Goal: Transaction & Acquisition: Purchase product/service

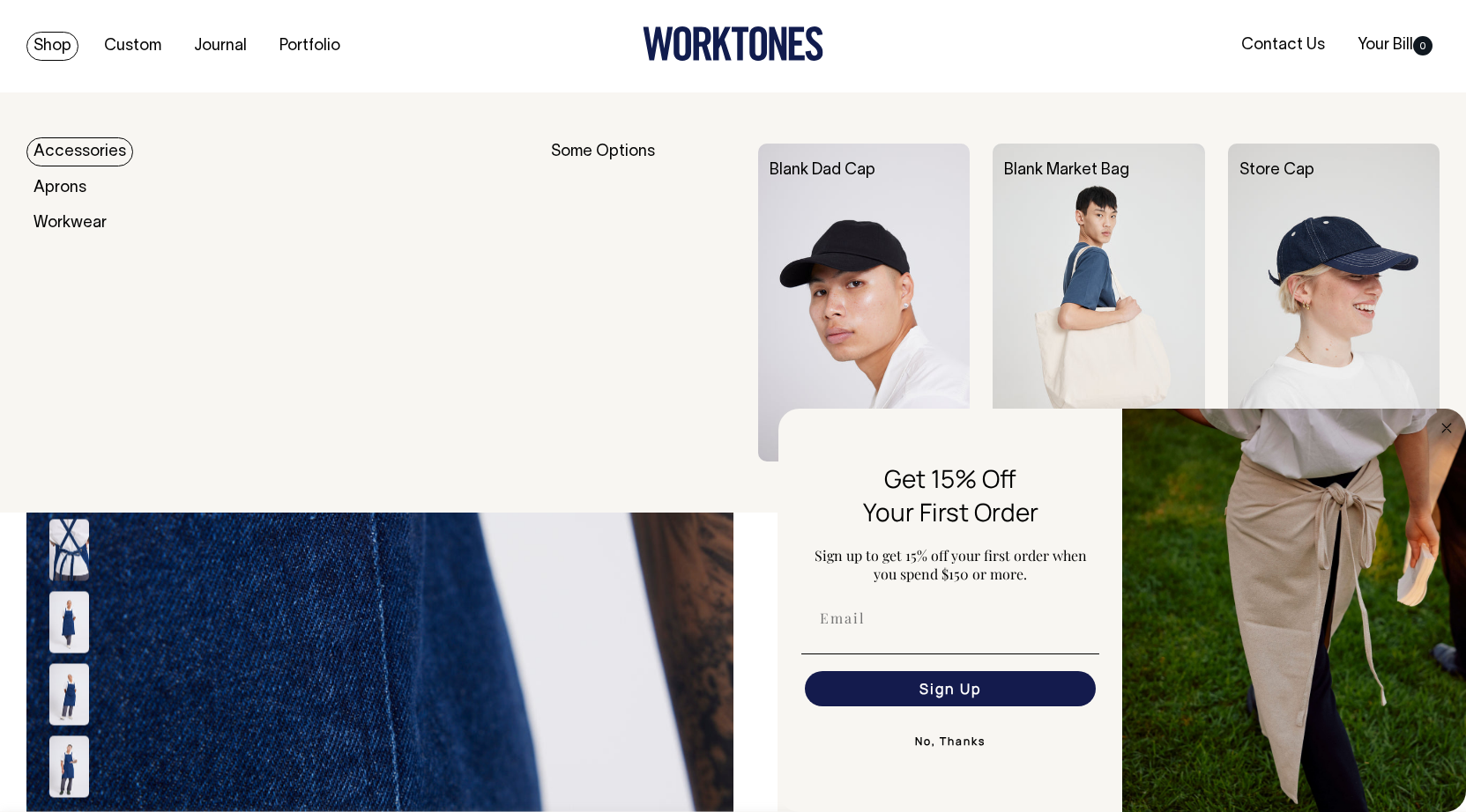
click at [68, 43] on link "Shop" at bounding box center [52, 46] width 52 height 29
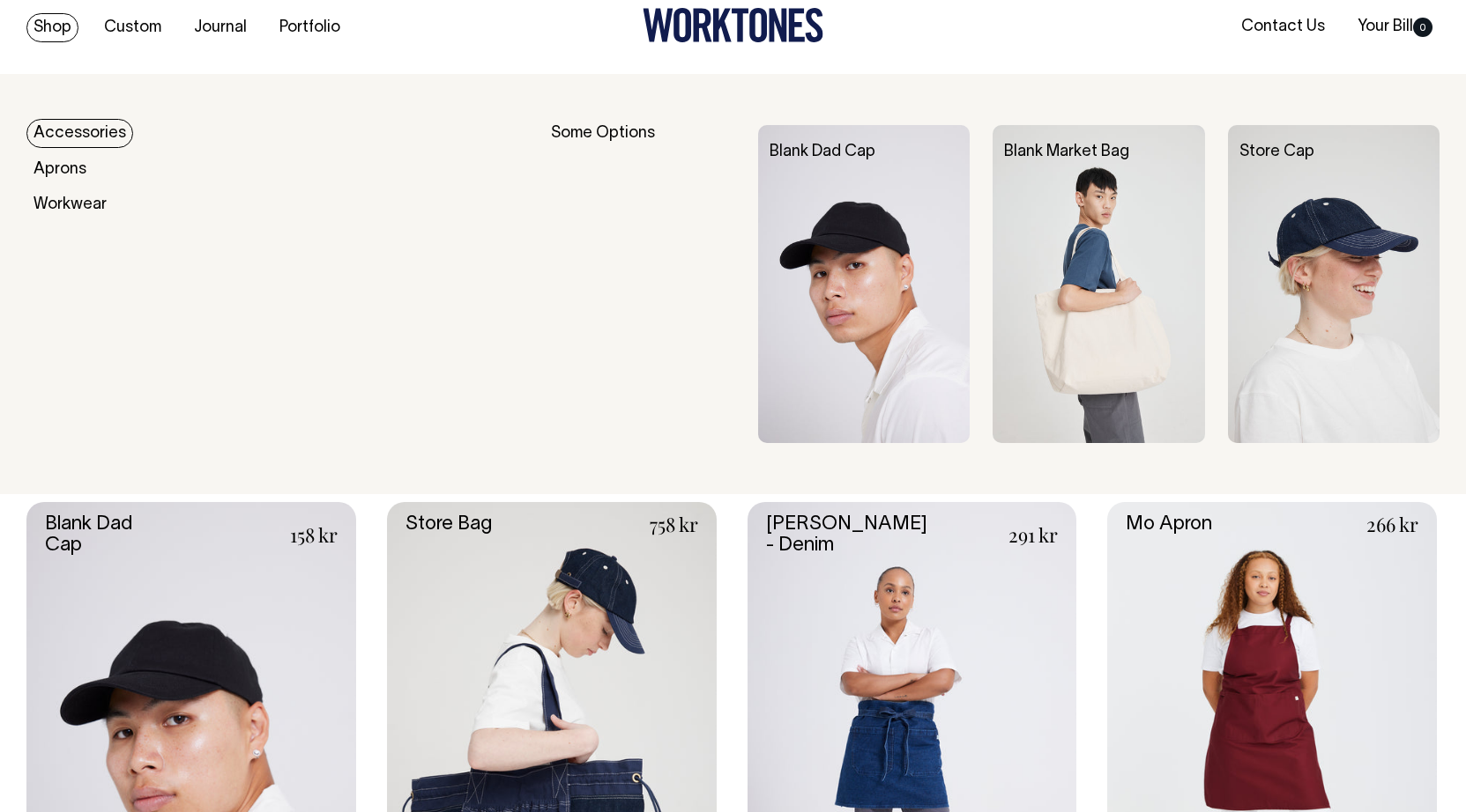
scroll to position [19, 0]
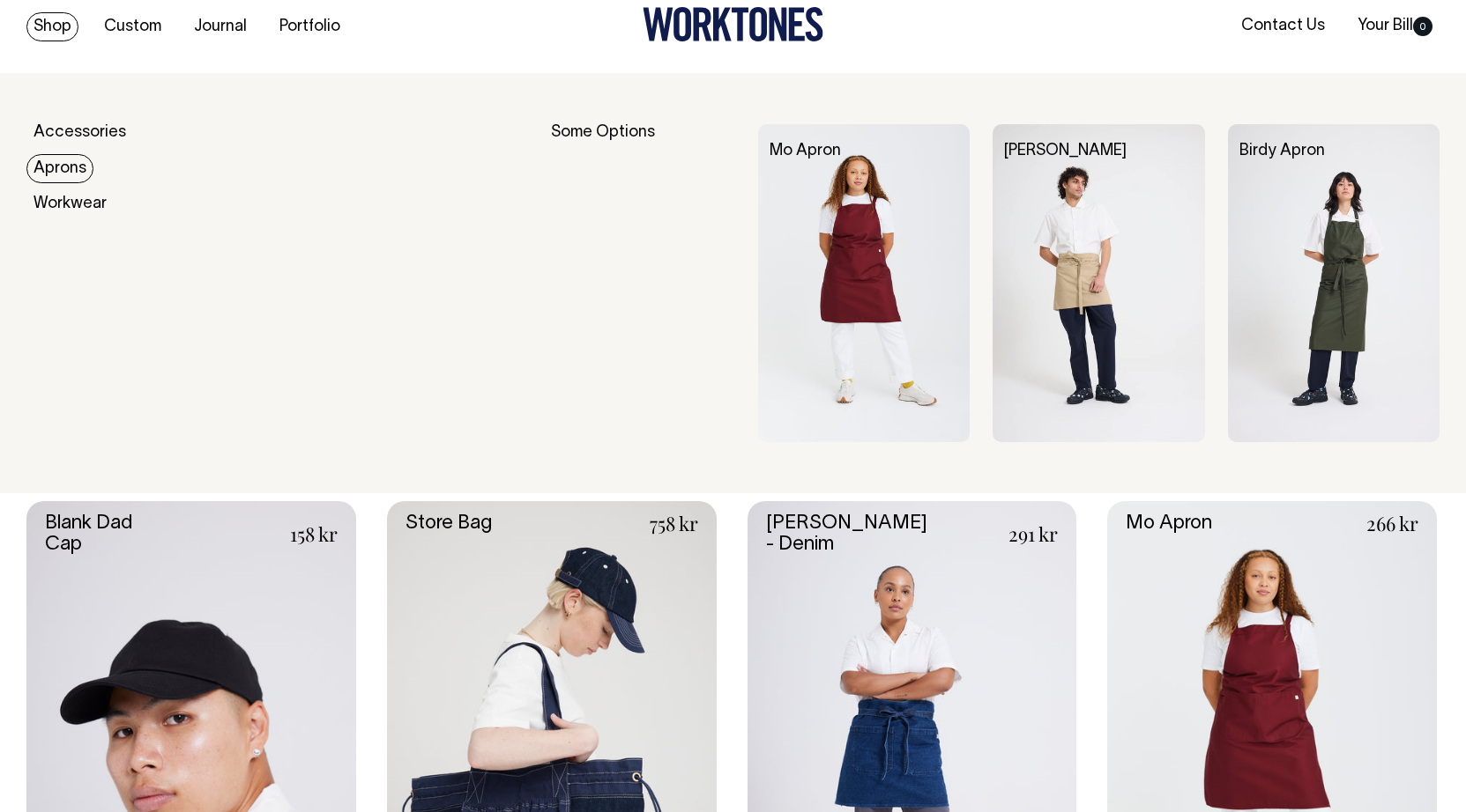
click at [84, 172] on link "Aprons" at bounding box center [60, 168] width 67 height 29
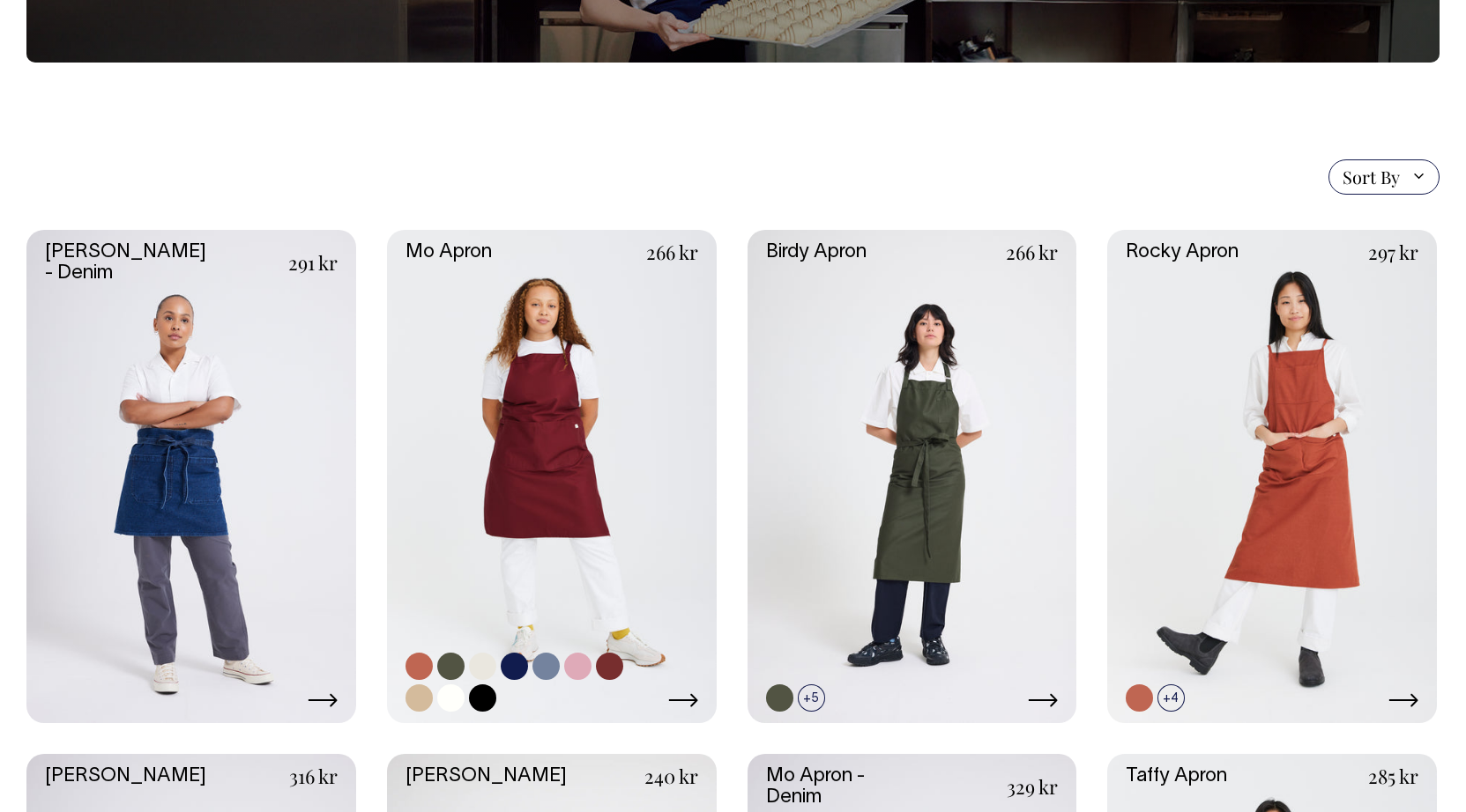
click at [557, 463] on link at bounding box center [552, 477] width 330 height 494
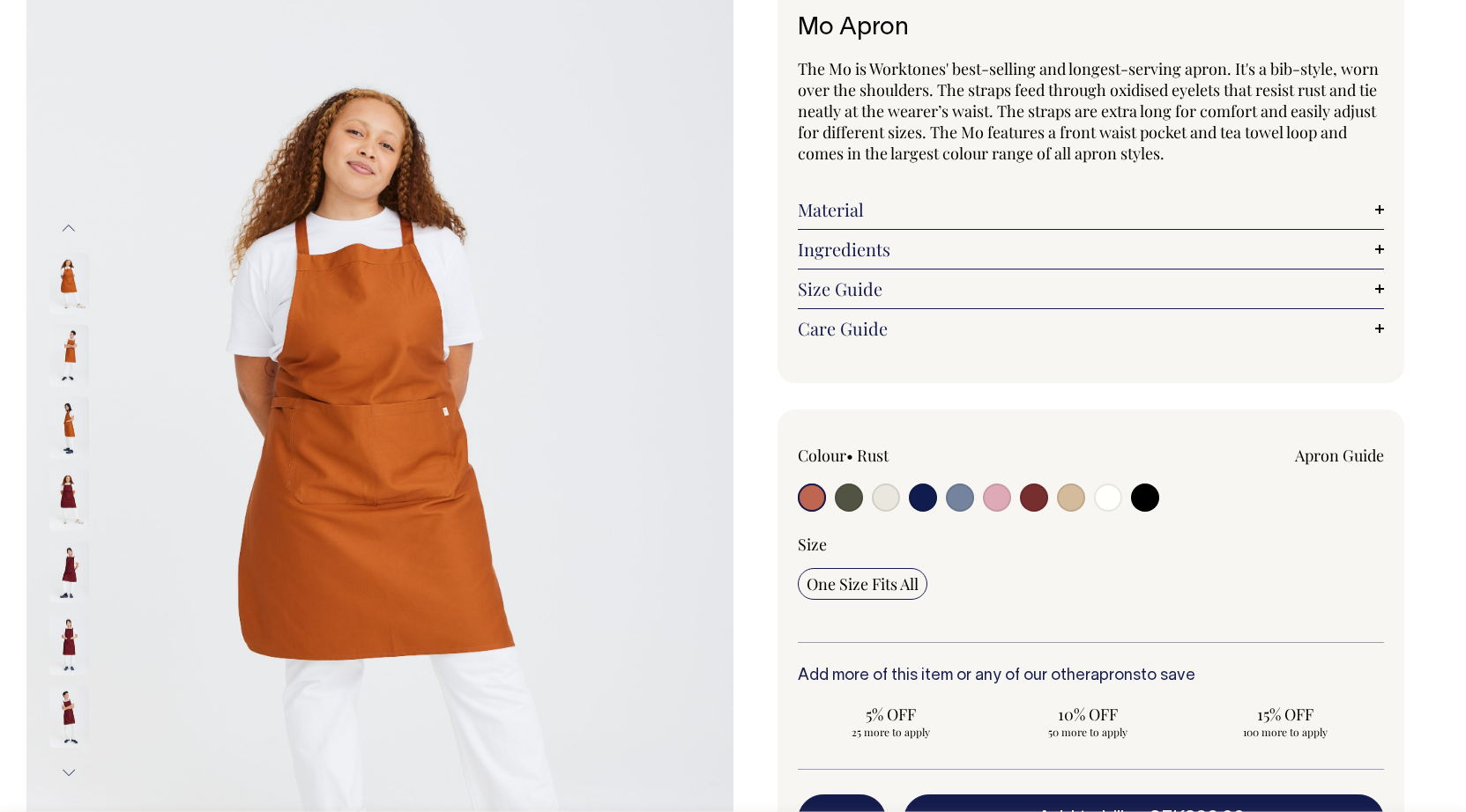
scroll to position [122, 0]
click at [873, 291] on link "Size Guide" at bounding box center [1091, 289] width 587 height 21
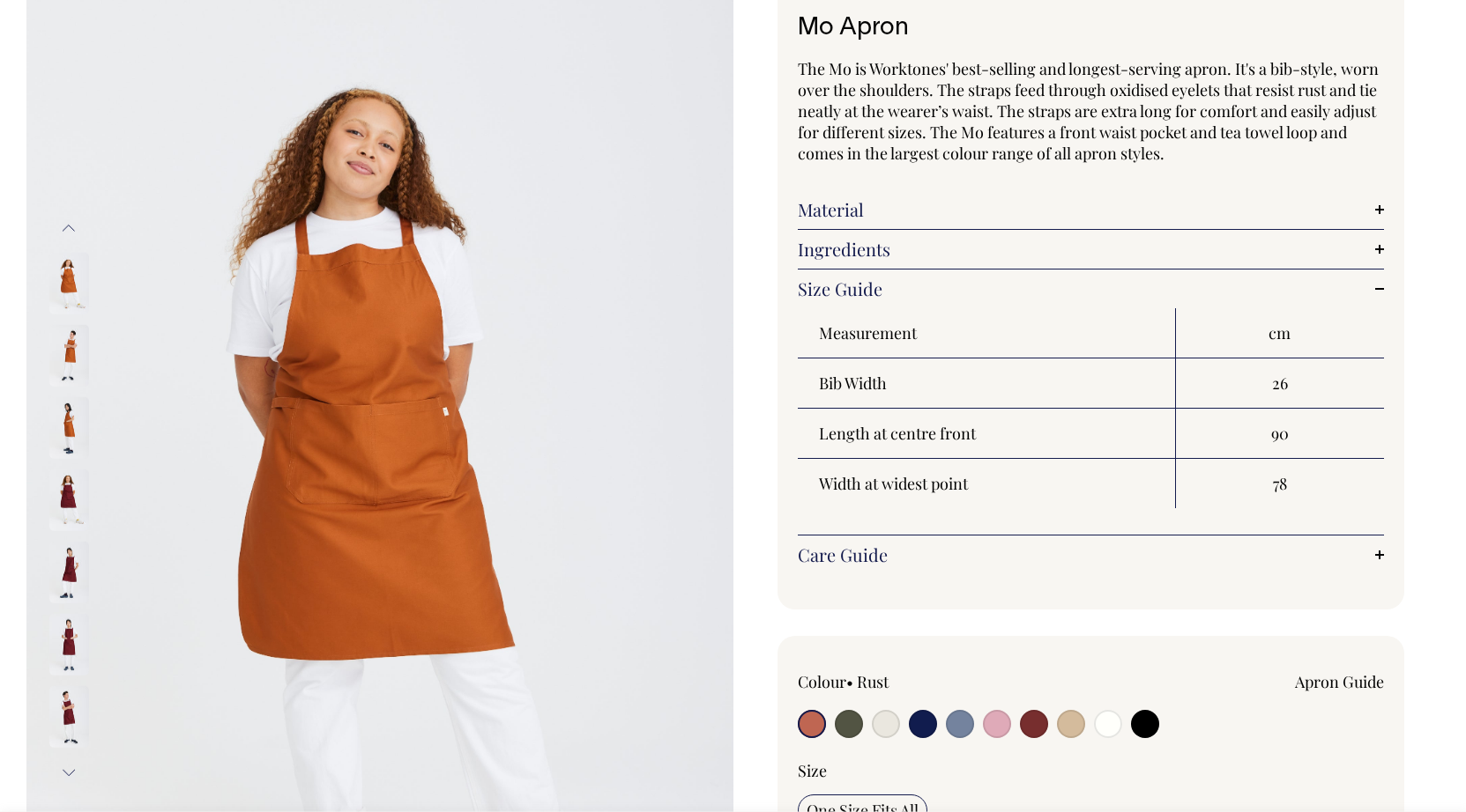
click at [827, 213] on link "Material" at bounding box center [1091, 209] width 587 height 21
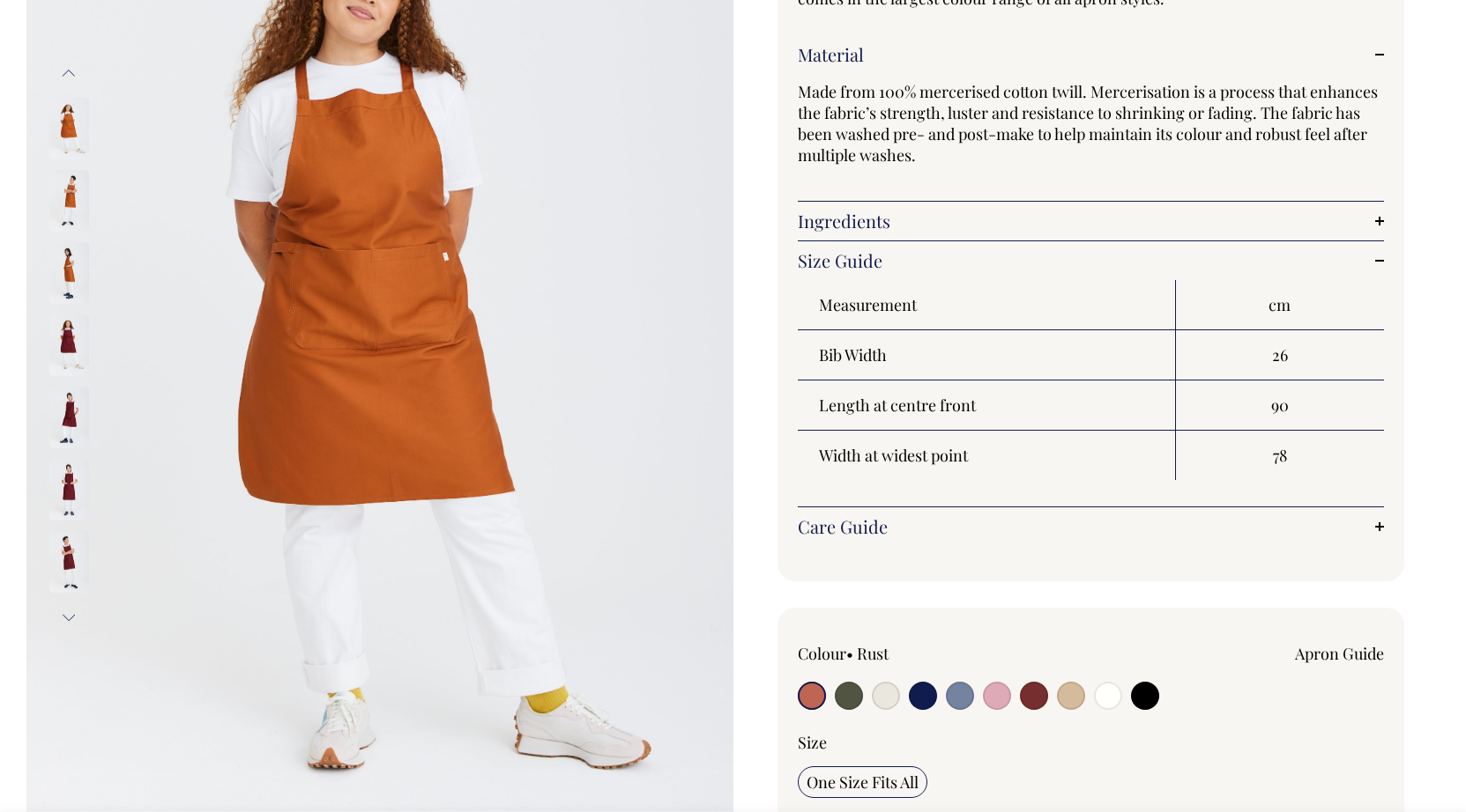
click at [1073, 697] on input "radio" at bounding box center [1071, 696] width 29 height 29
radio input "true"
select select "Khaki"
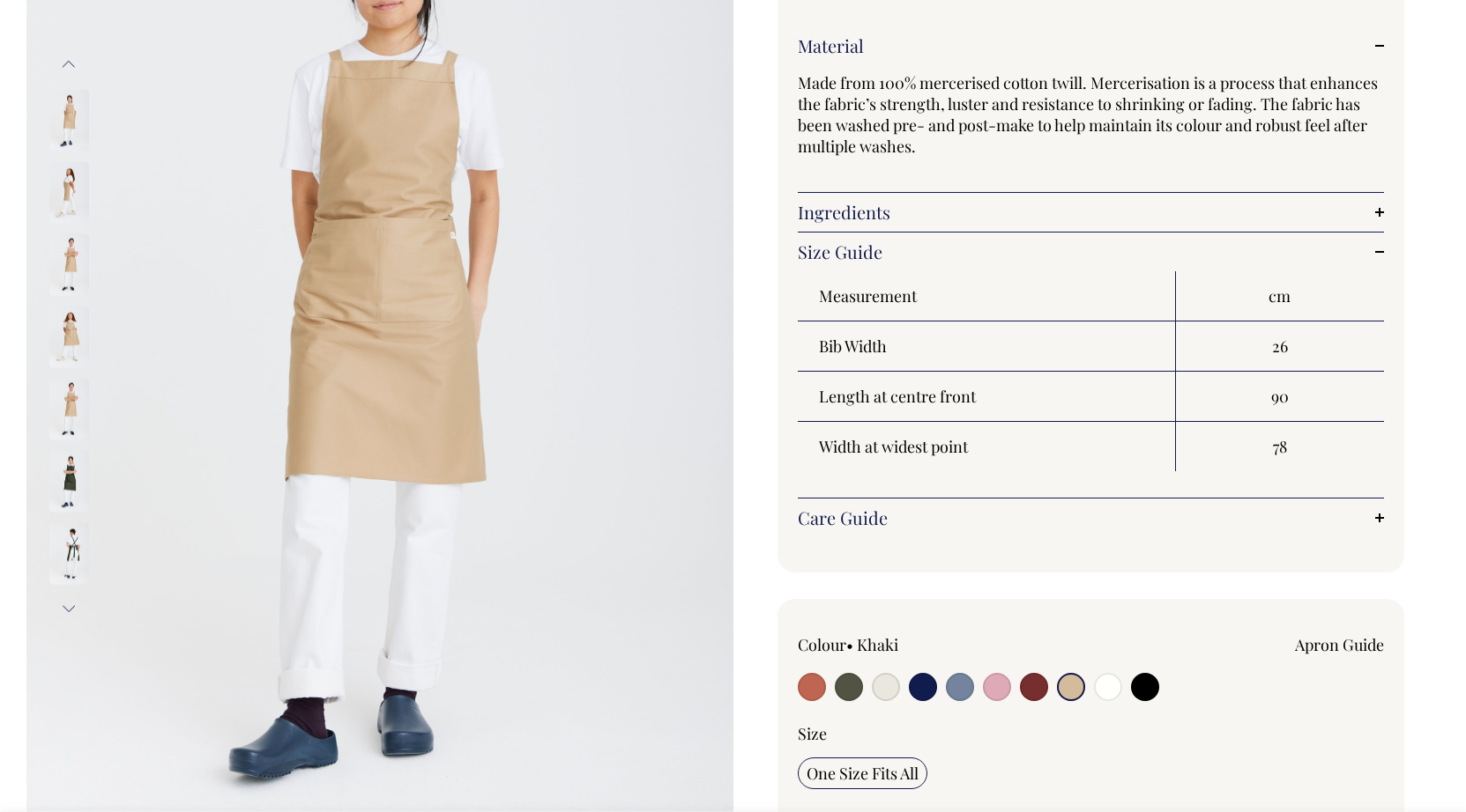
scroll to position [286, 0]
click at [1032, 690] on input "radio" at bounding box center [1034, 686] width 29 height 29
radio input "true"
select select "Burgundy"
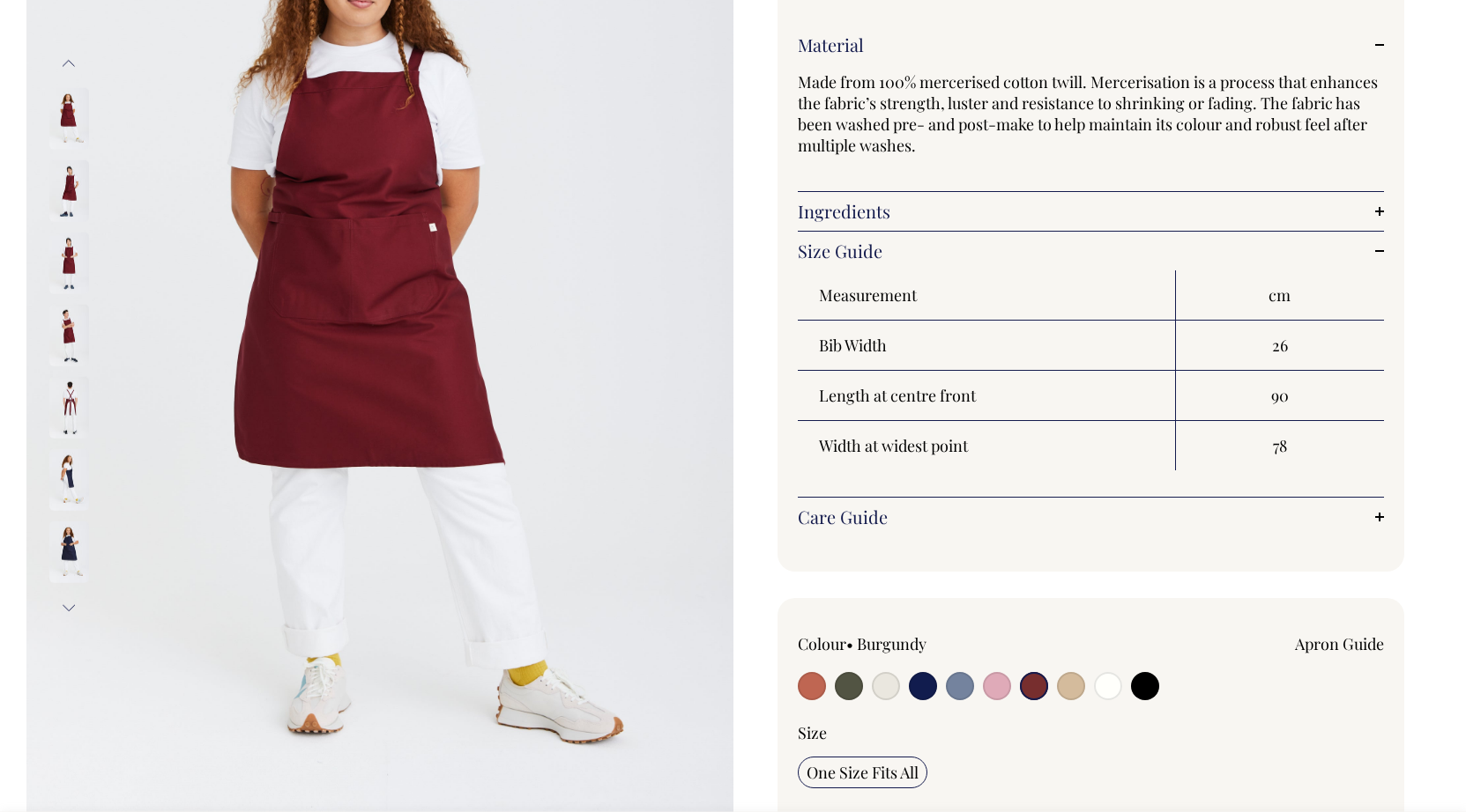
click at [994, 691] on input "radio" at bounding box center [997, 686] width 29 height 29
radio input "true"
select select "Pink"
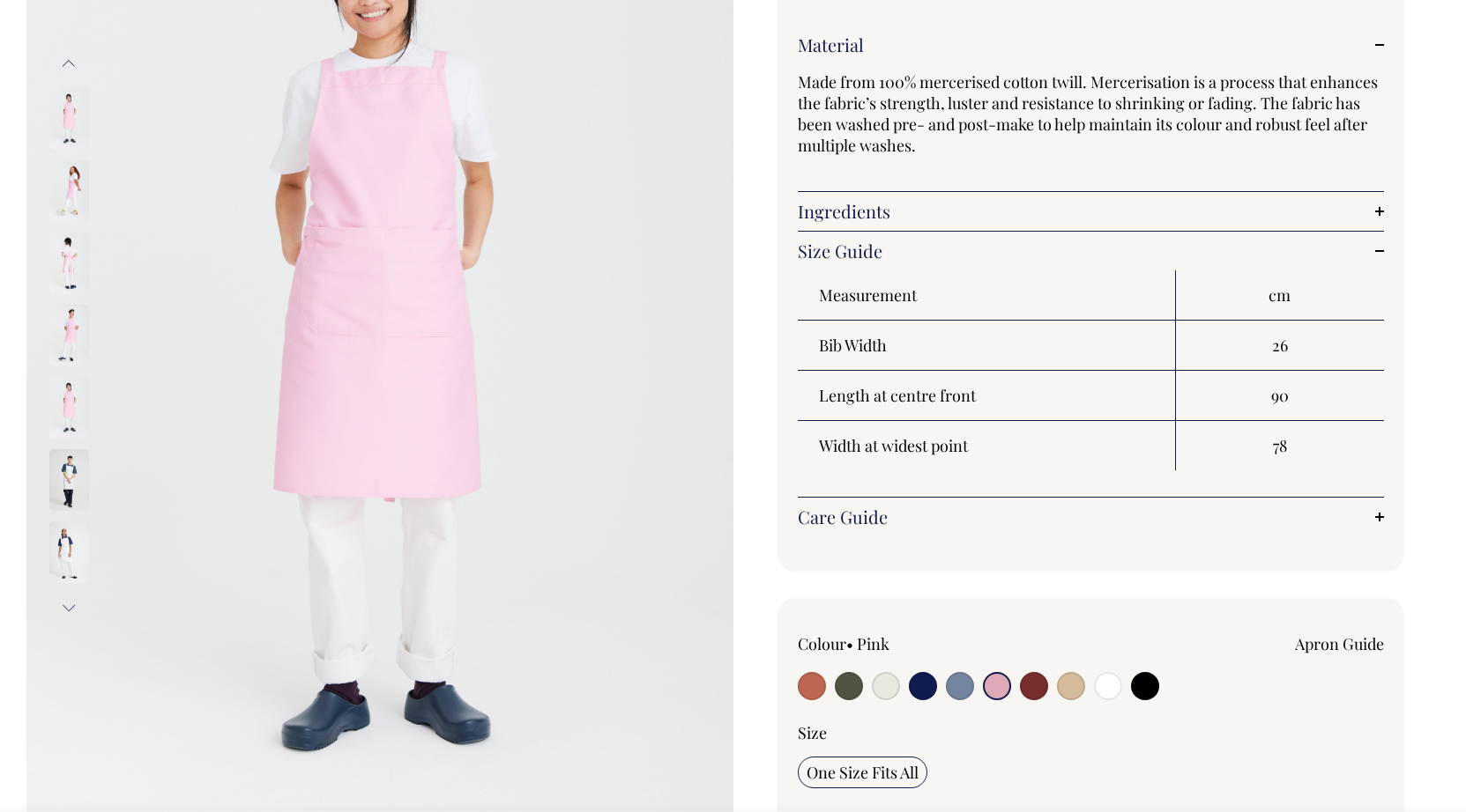
click at [963, 690] on input "radio" at bounding box center [960, 686] width 29 height 29
radio input "true"
select select "Blue/Grey"
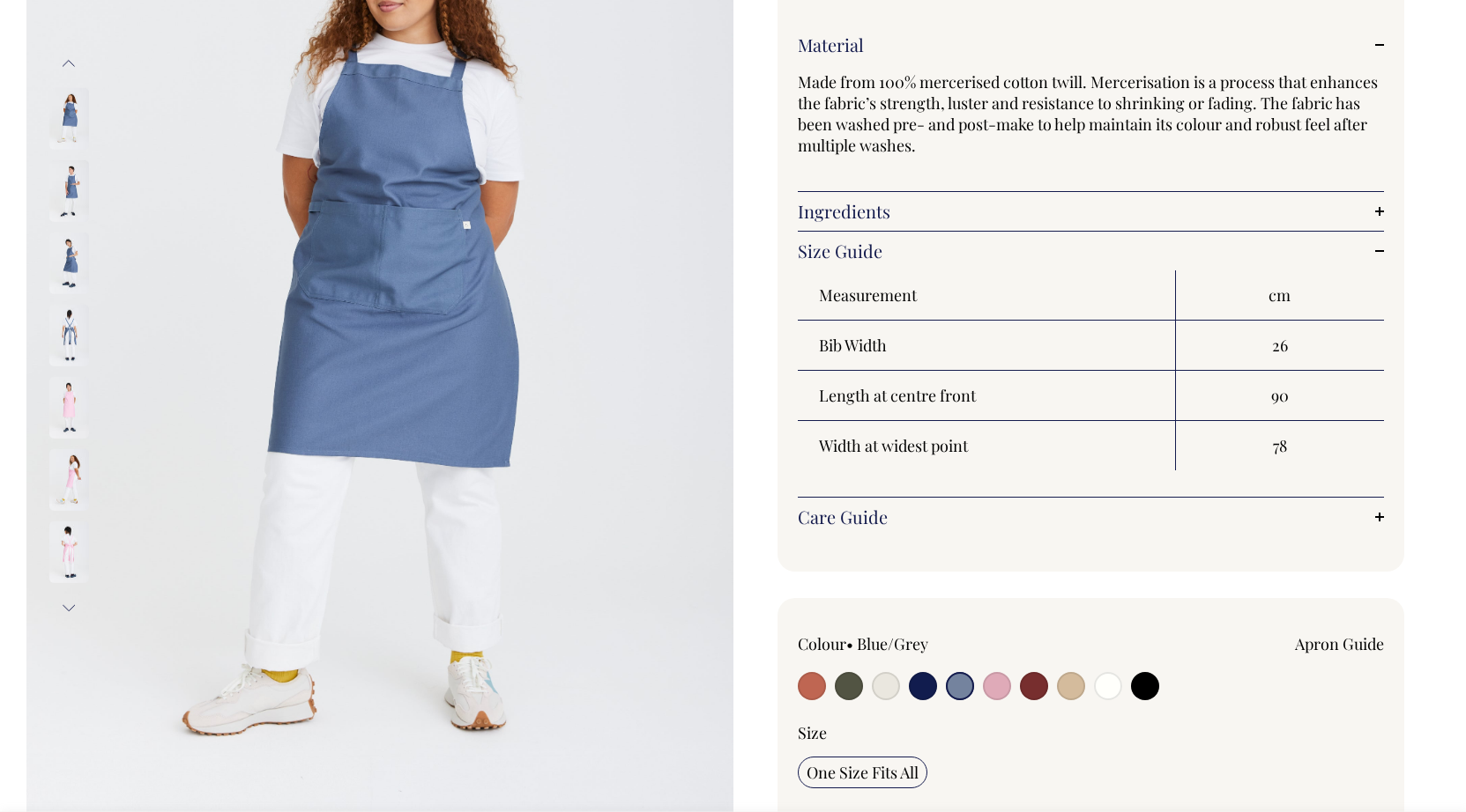
click at [928, 690] on input "radio" at bounding box center [923, 686] width 29 height 29
radio input "true"
select select "Dark Navy"
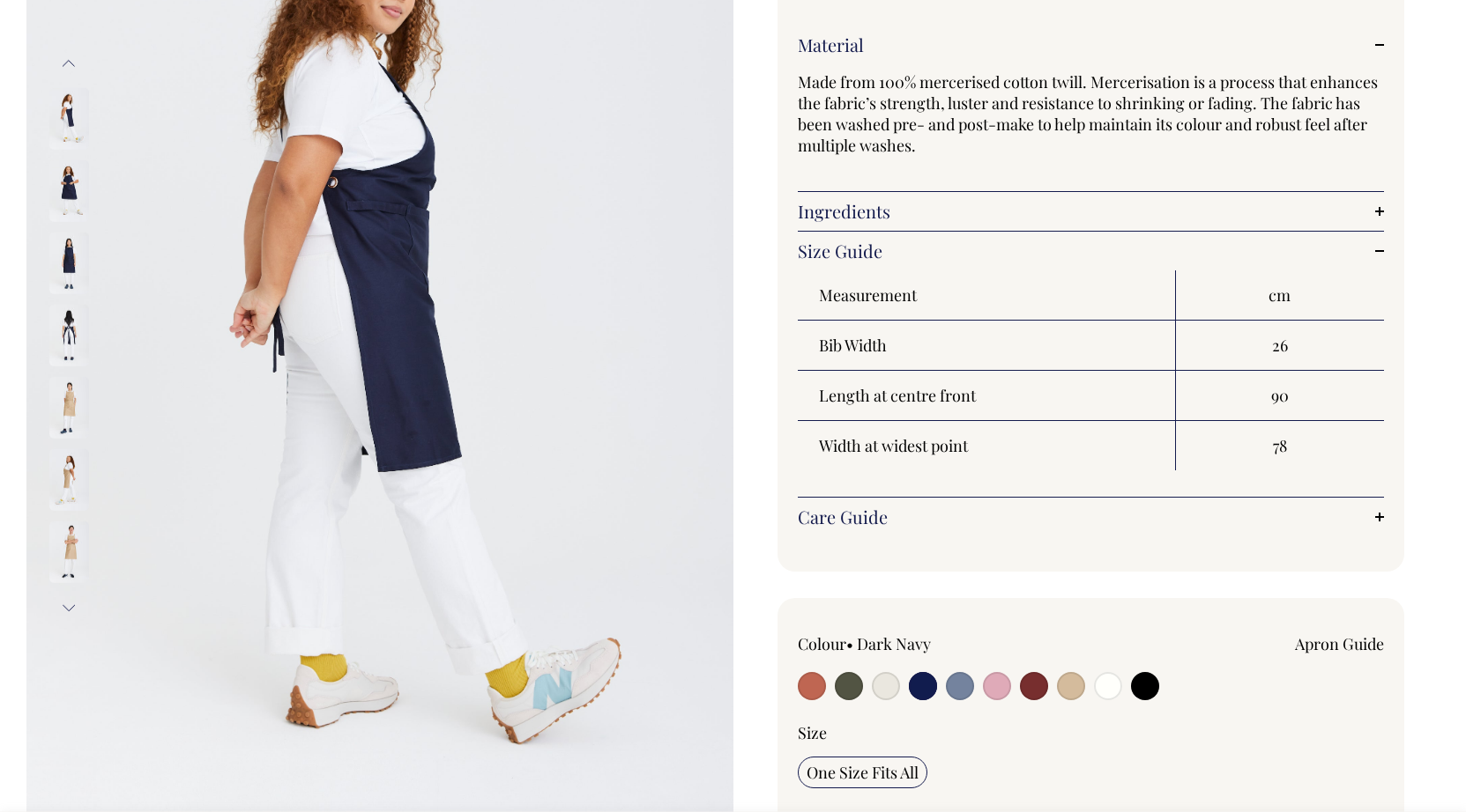
click at [896, 689] on input "radio" at bounding box center [886, 686] width 29 height 29
radio input "true"
select select "Natural"
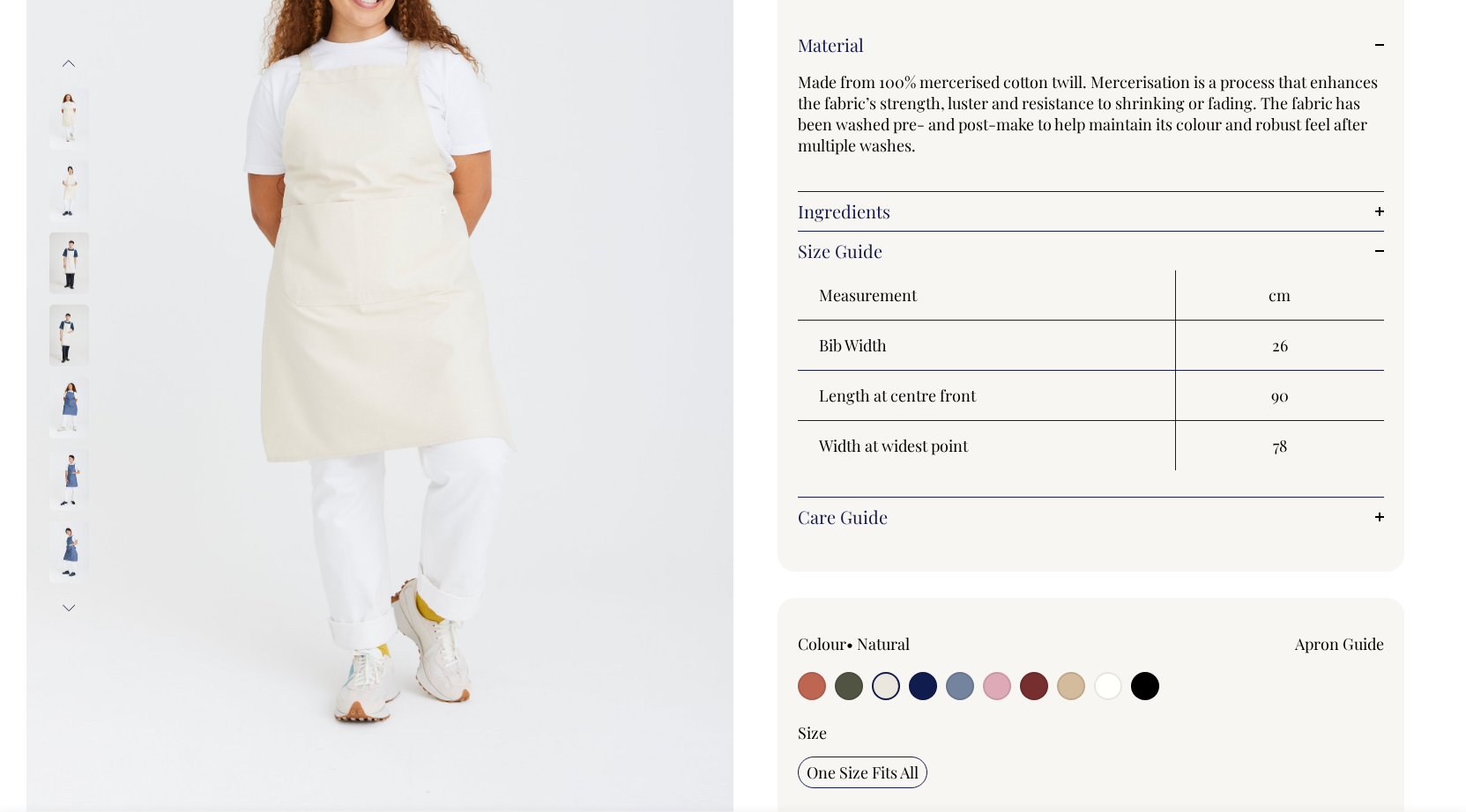
click at [850, 689] on input "radio" at bounding box center [850, 686] width 29 height 29
radio input "true"
select select "Olive"
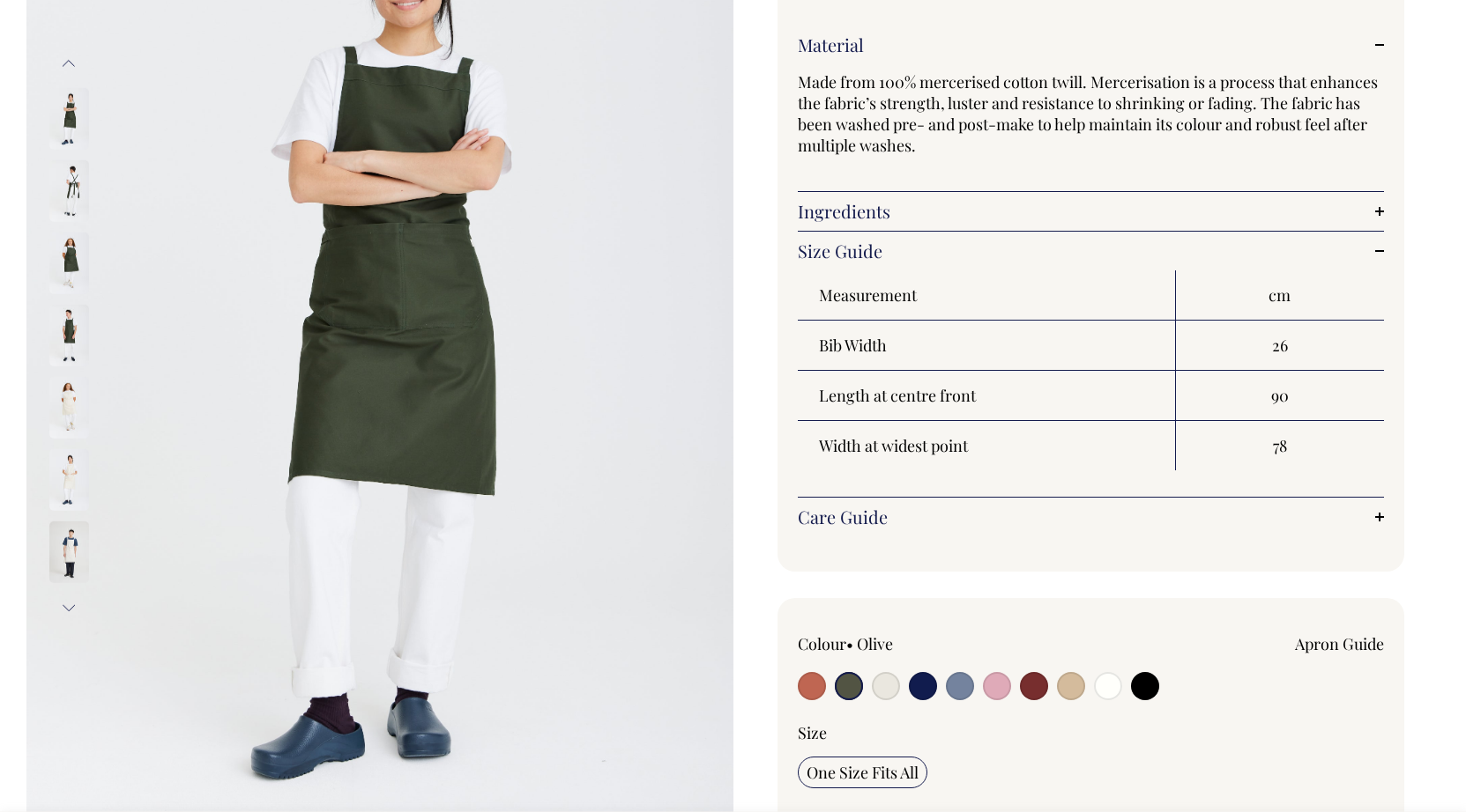
click at [815, 689] on input "radio" at bounding box center [812, 686] width 29 height 29
radio input "true"
select select "Rust"
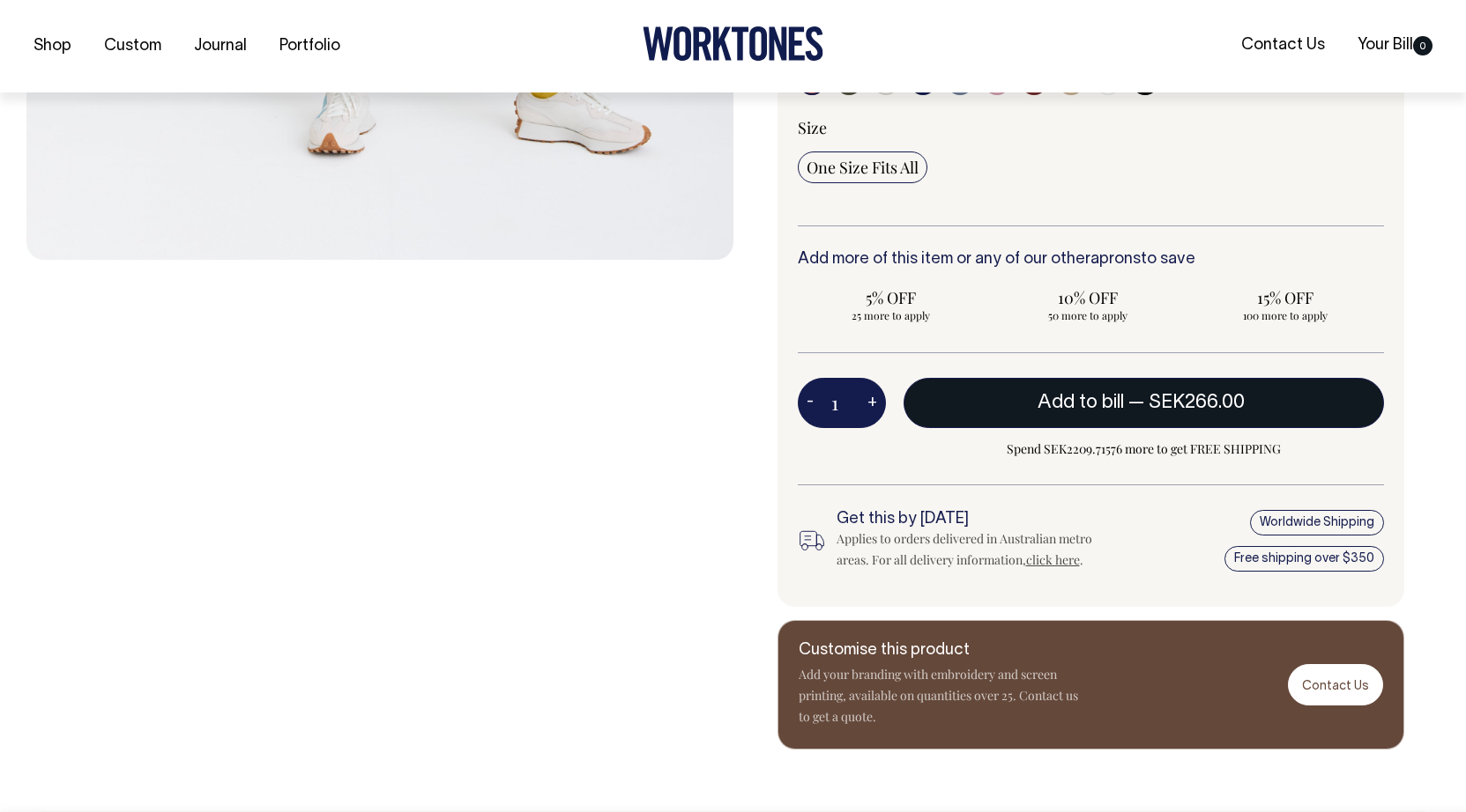
scroll to position [893, 0]
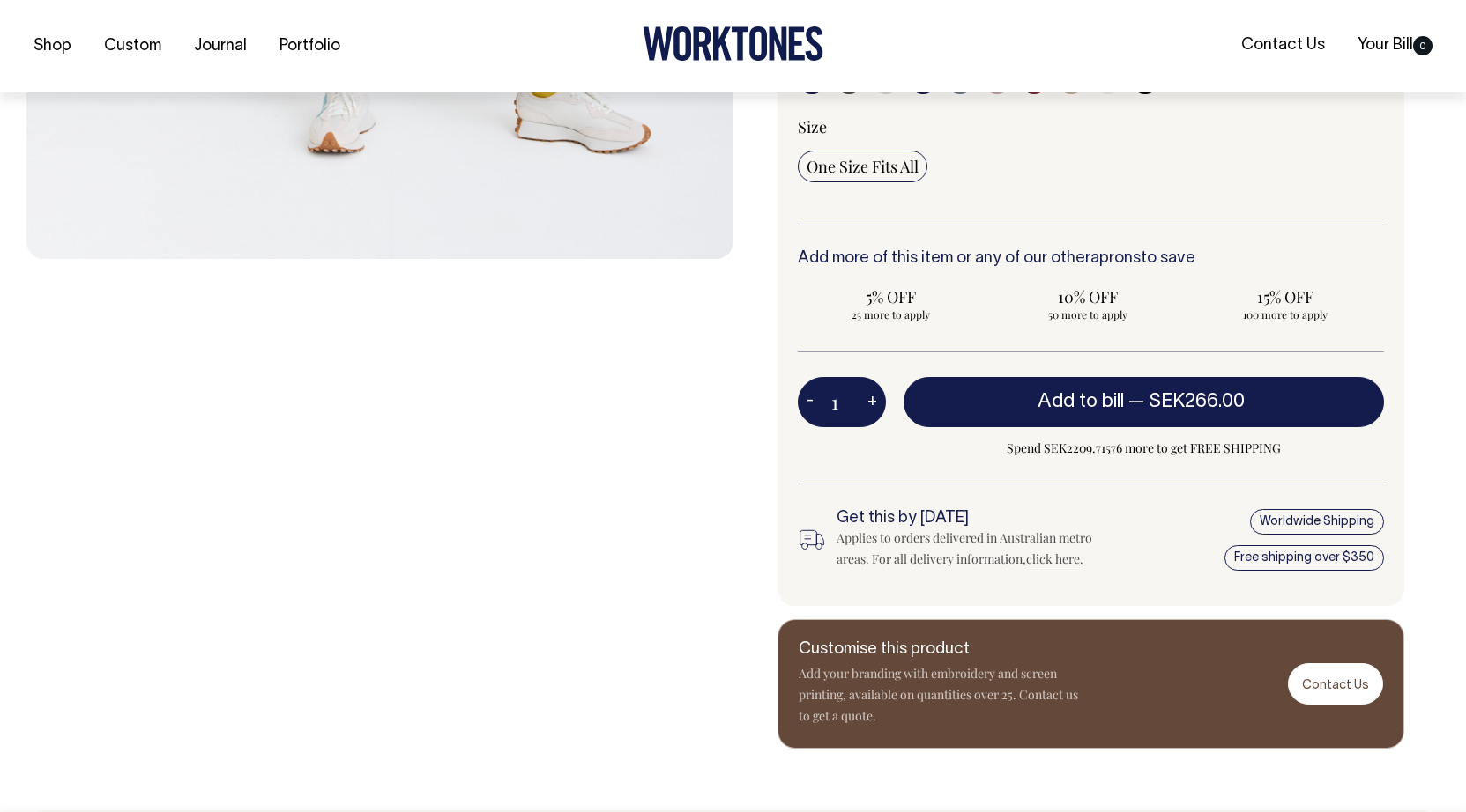
click at [870, 392] on button "+" at bounding box center [872, 402] width 28 height 35
type input "2"
click at [870, 391] on button "+" at bounding box center [872, 402] width 28 height 35
type input "3"
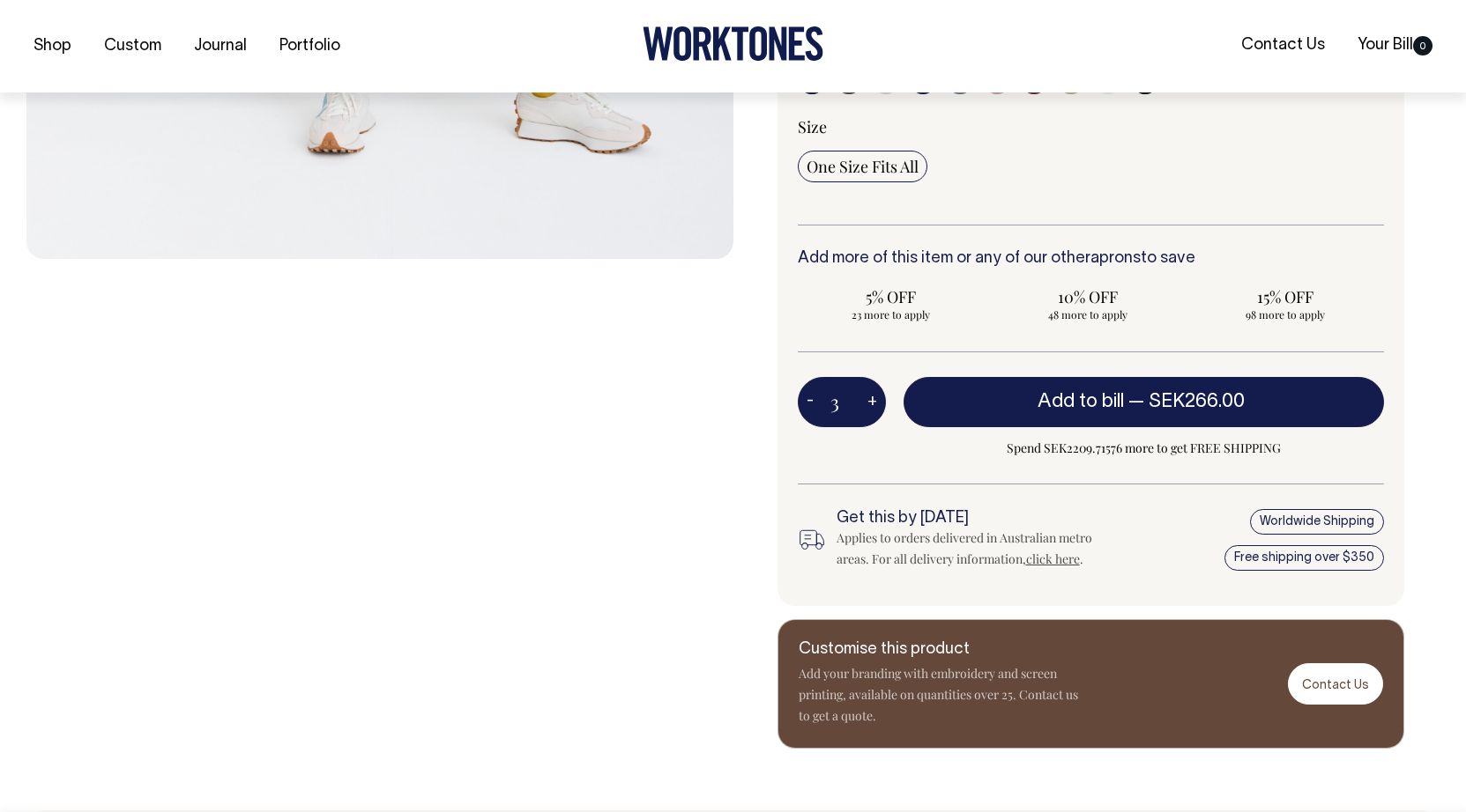
type input "3"
click at [870, 391] on button "+" at bounding box center [872, 402] width 28 height 35
type input "4"
click at [870, 391] on button "+" at bounding box center [872, 402] width 28 height 35
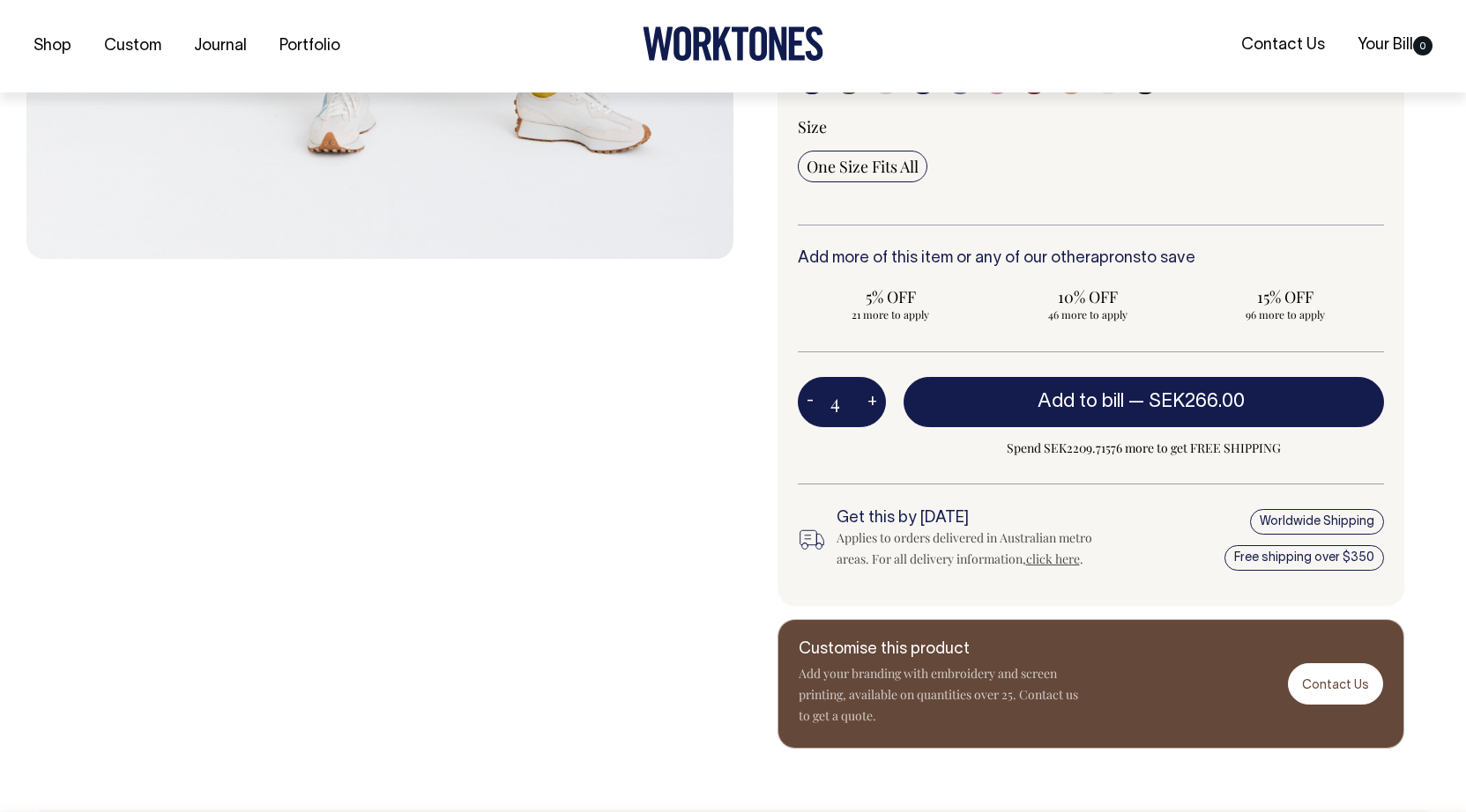
type input "5"
click at [870, 391] on button "+" at bounding box center [872, 402] width 28 height 35
type input "6"
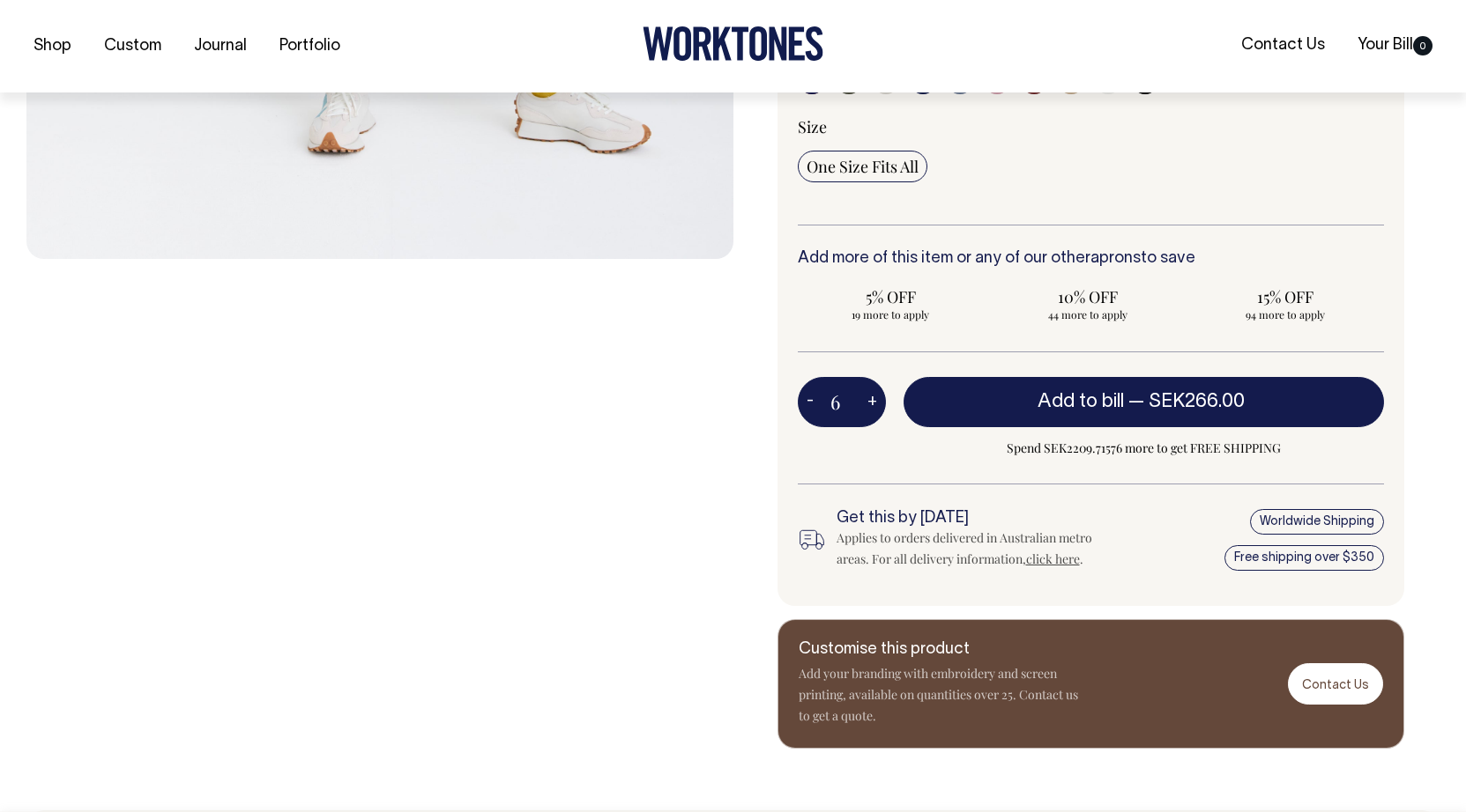
click at [870, 391] on button "+" at bounding box center [872, 402] width 28 height 35
type input "7"
click at [870, 391] on button "+" at bounding box center [872, 402] width 28 height 35
type input "8"
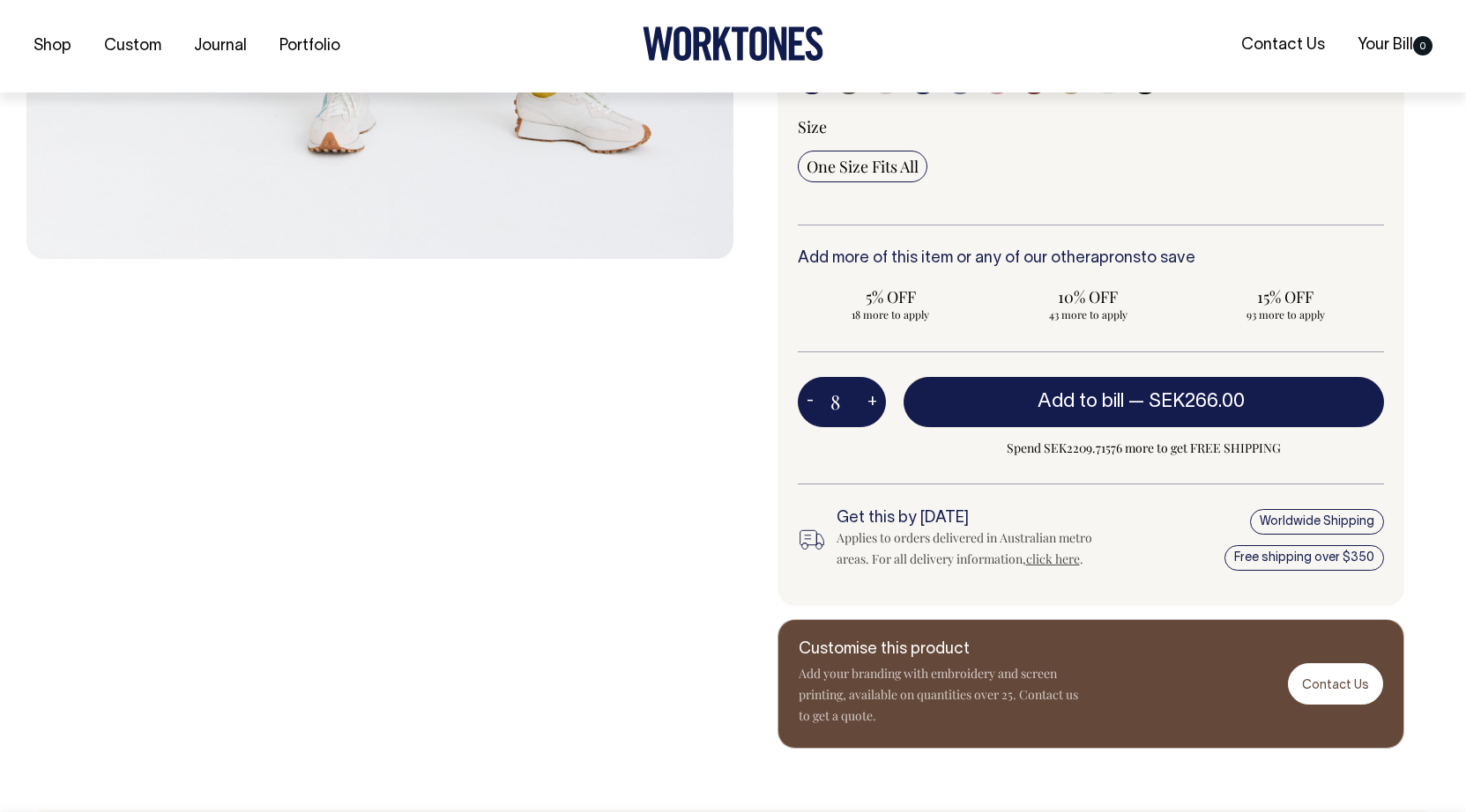
type input "8"
click at [870, 391] on button "+" at bounding box center [872, 402] width 28 height 35
type input "9"
click at [870, 391] on button "+" at bounding box center [872, 402] width 28 height 35
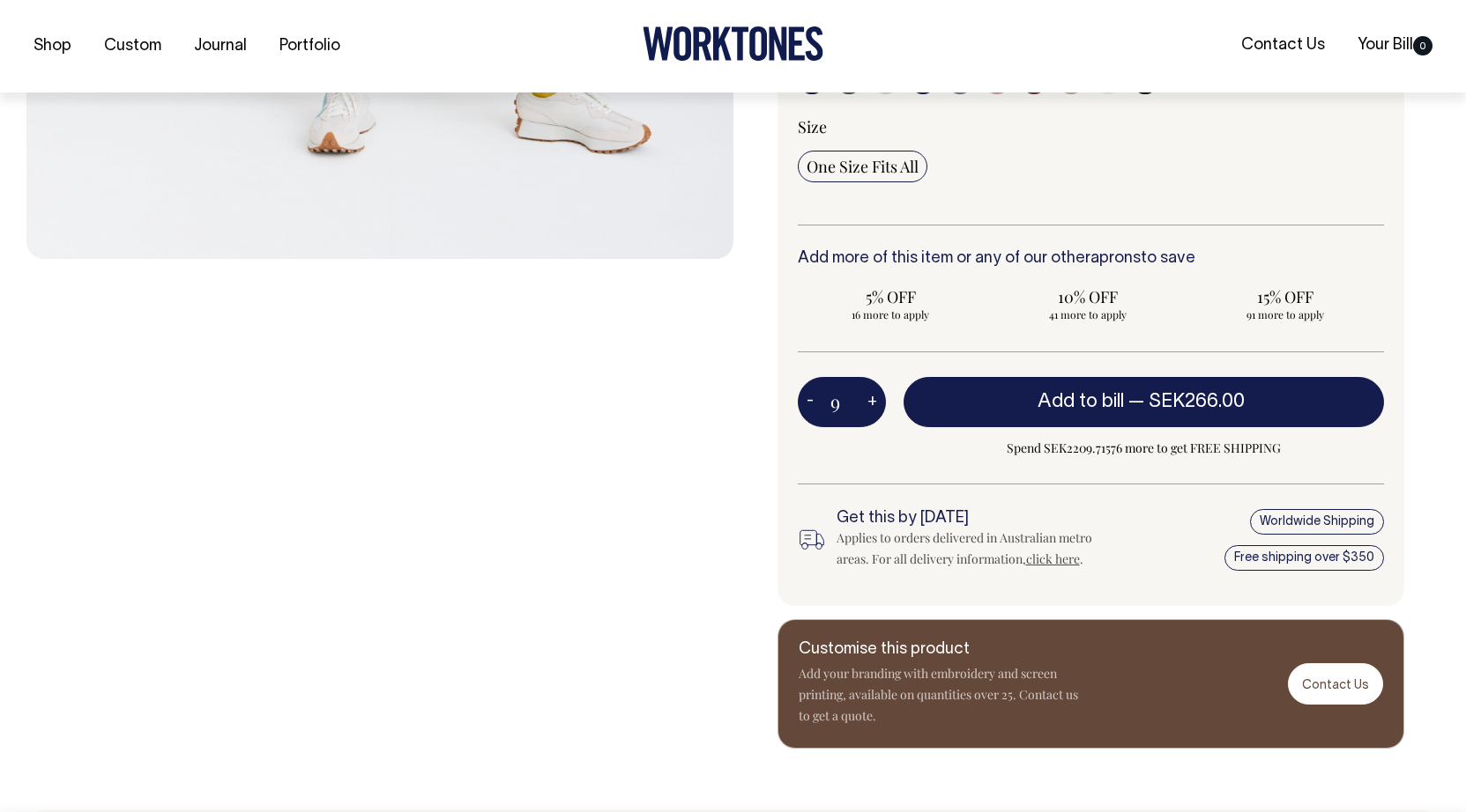
type input "10"
click at [808, 399] on button "-" at bounding box center [811, 402] width 25 height 35
type input "9"
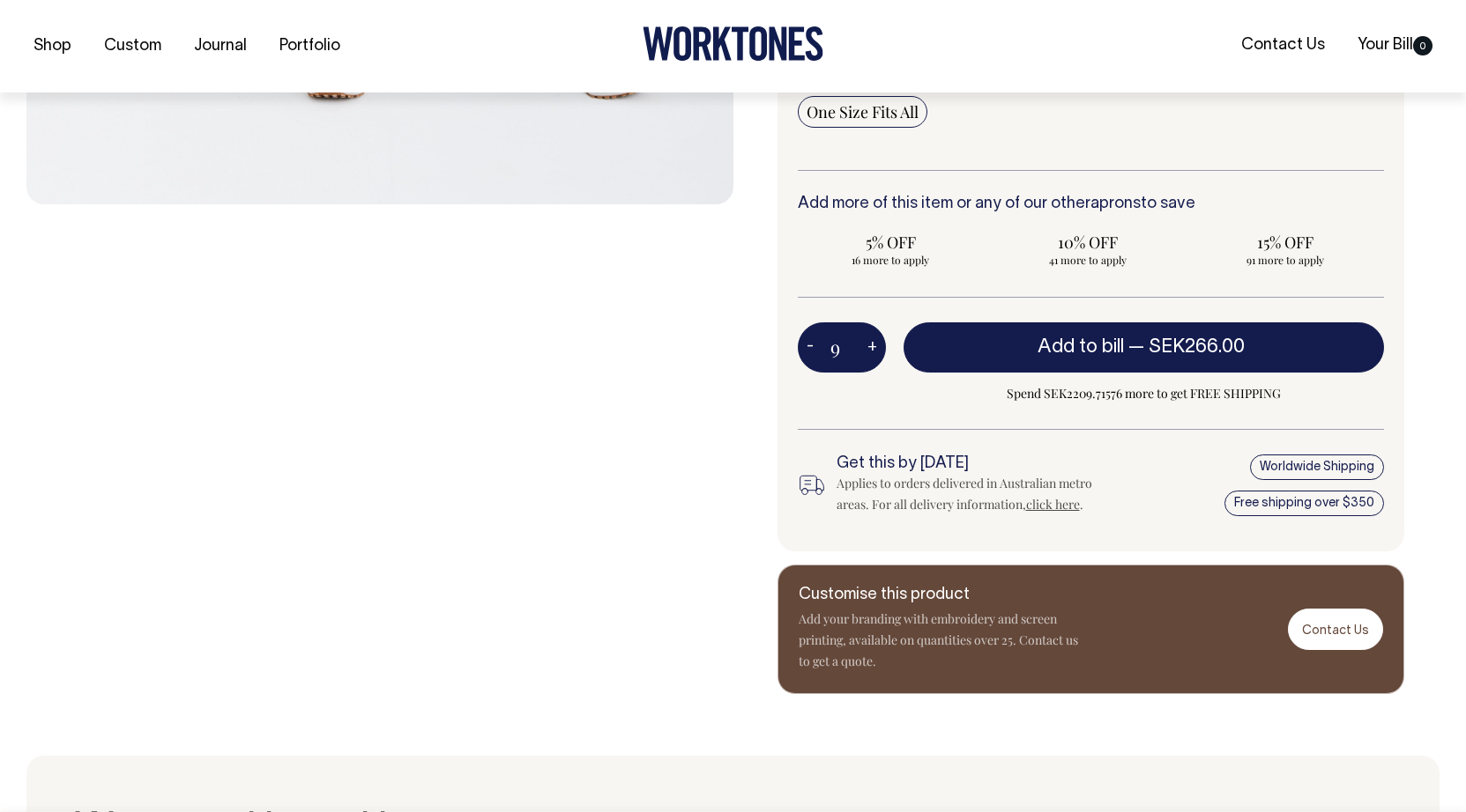
scroll to position [948, 0]
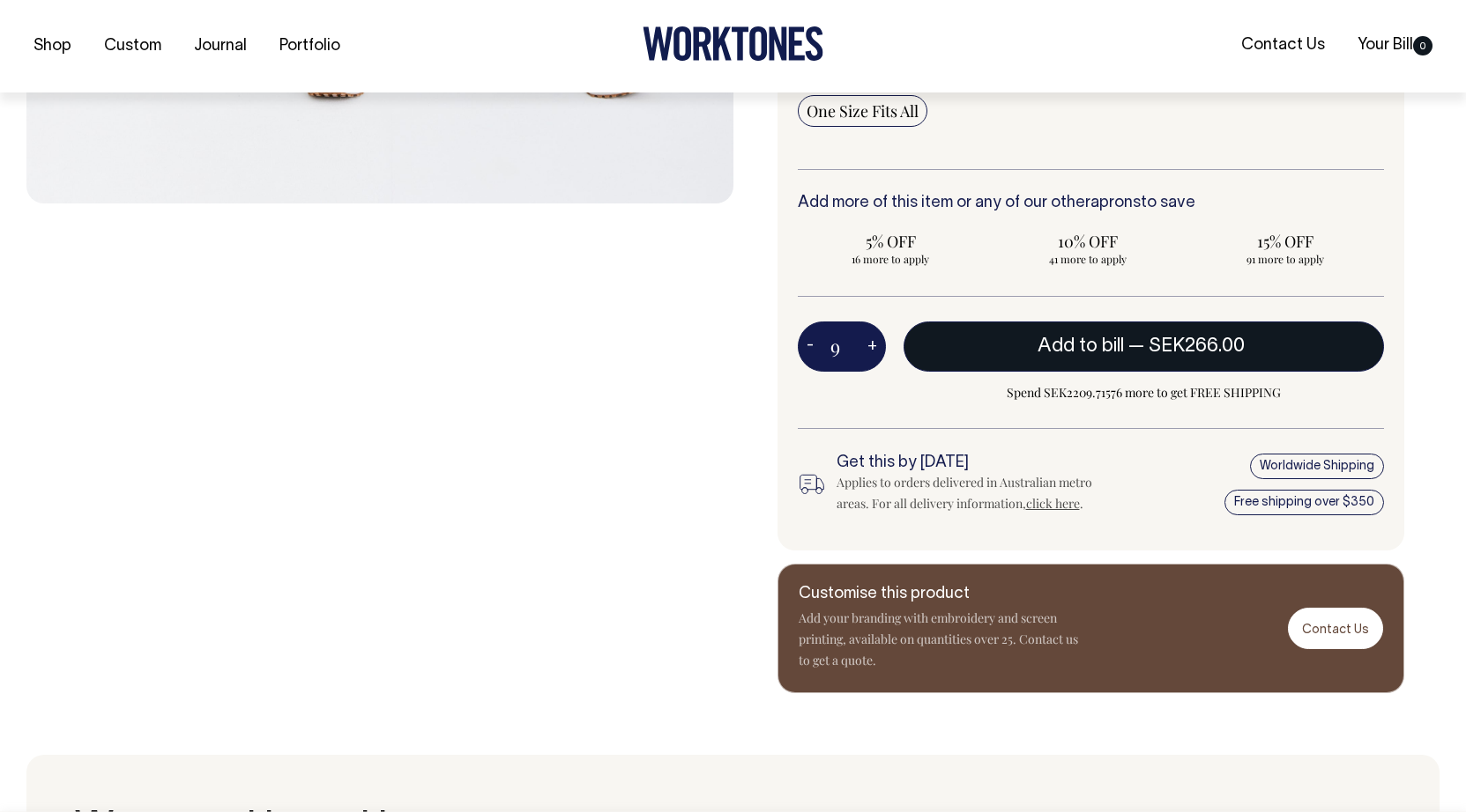
click at [1109, 354] on span "Add to bill" at bounding box center [1081, 346] width 87 height 18
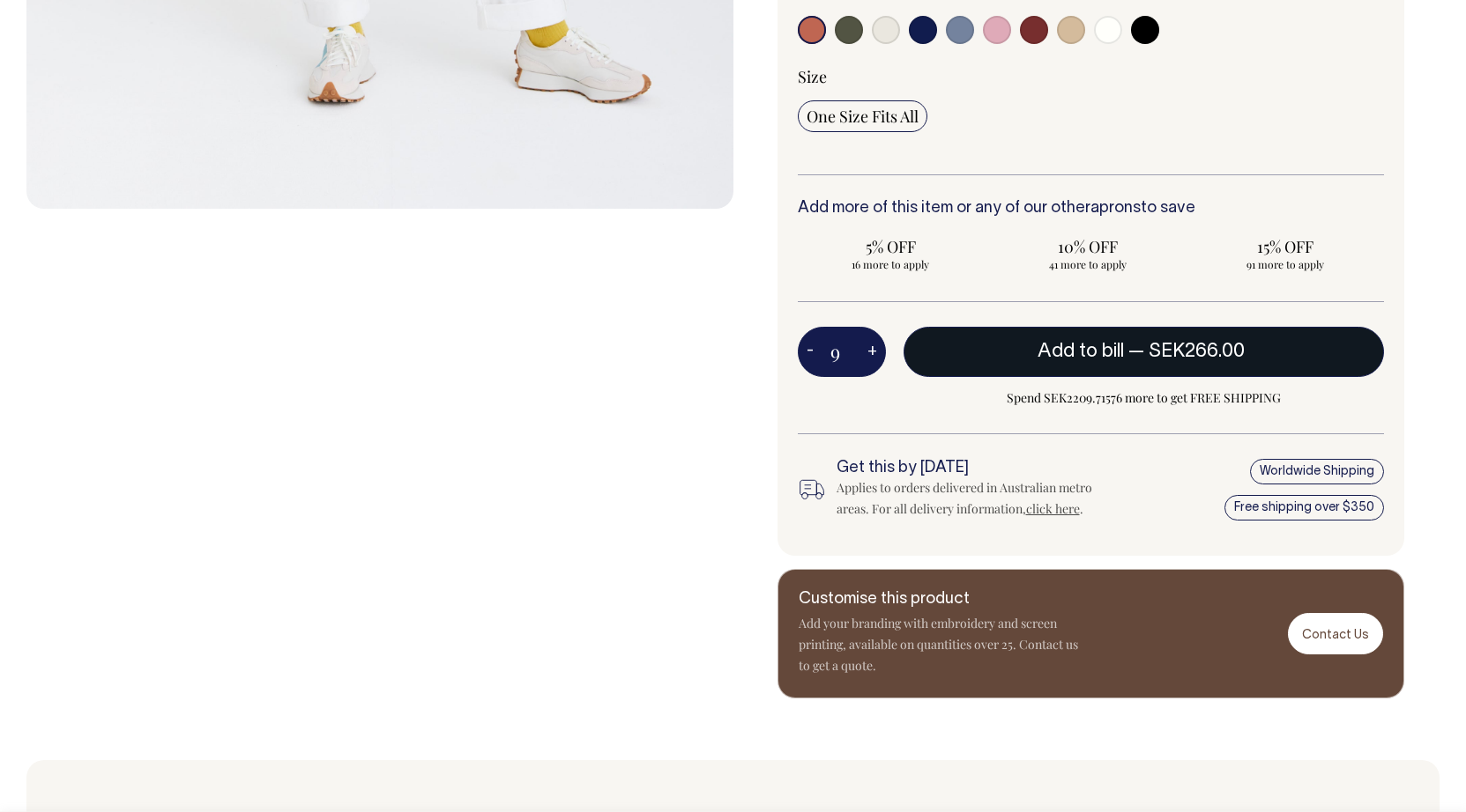
type input "1"
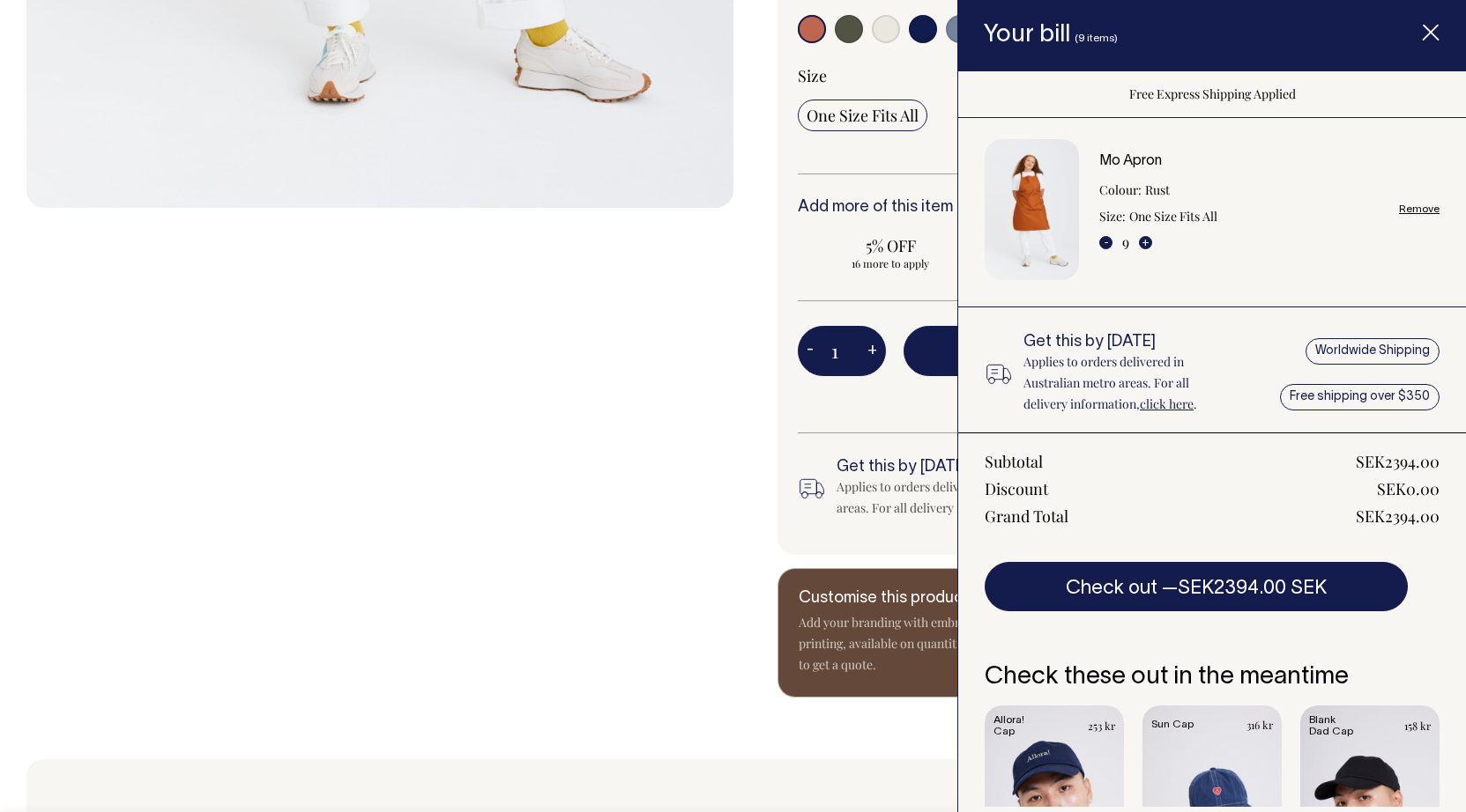
scroll to position [6, 0]
click at [1392, 344] on div "Worldwide Shipping Free shipping over $350" at bounding box center [1355, 373] width 168 height 81
click at [1153, 404] on link "click here" at bounding box center [1166, 403] width 54 height 17
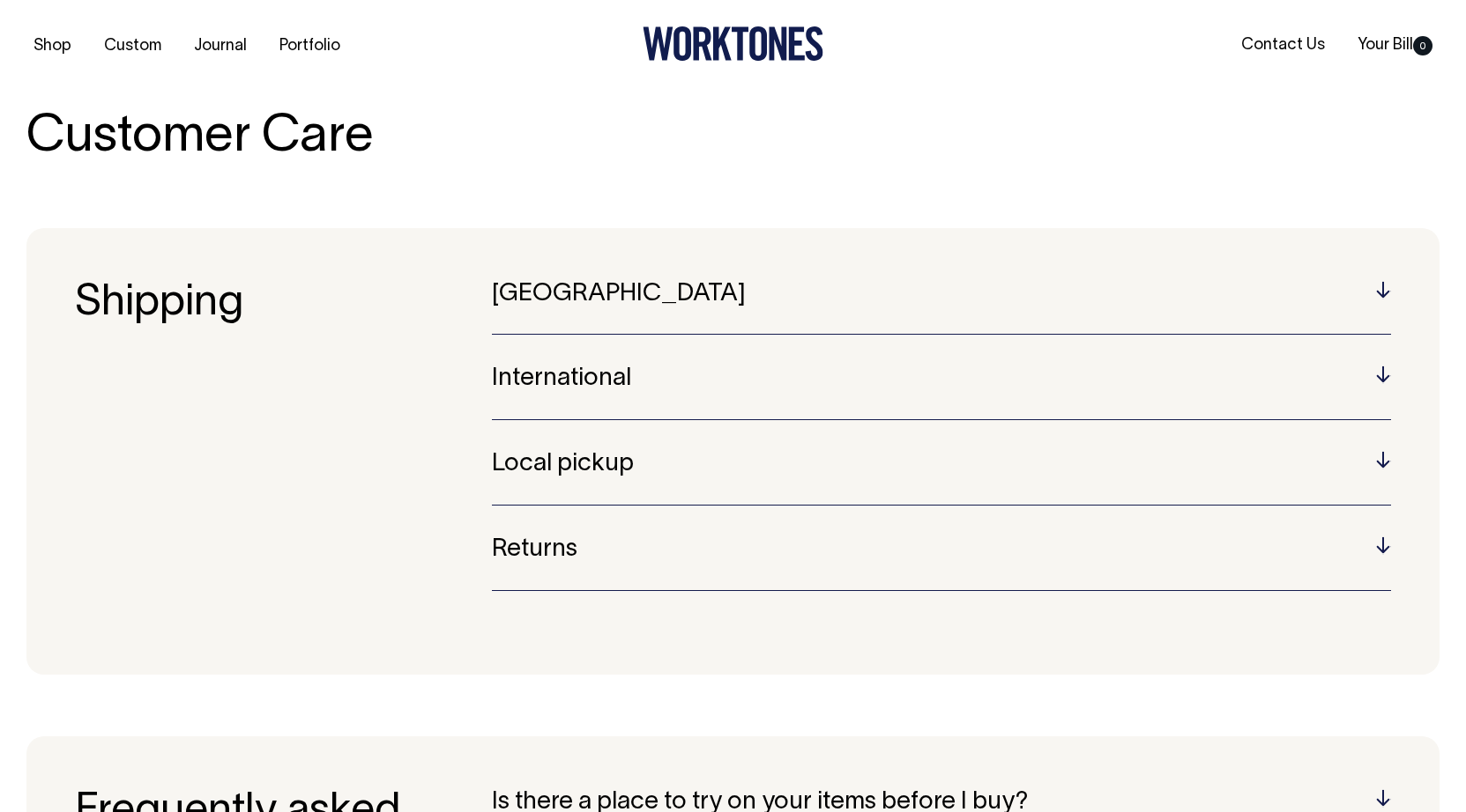
click at [616, 390] on h5 "International" at bounding box center [941, 379] width 899 height 28
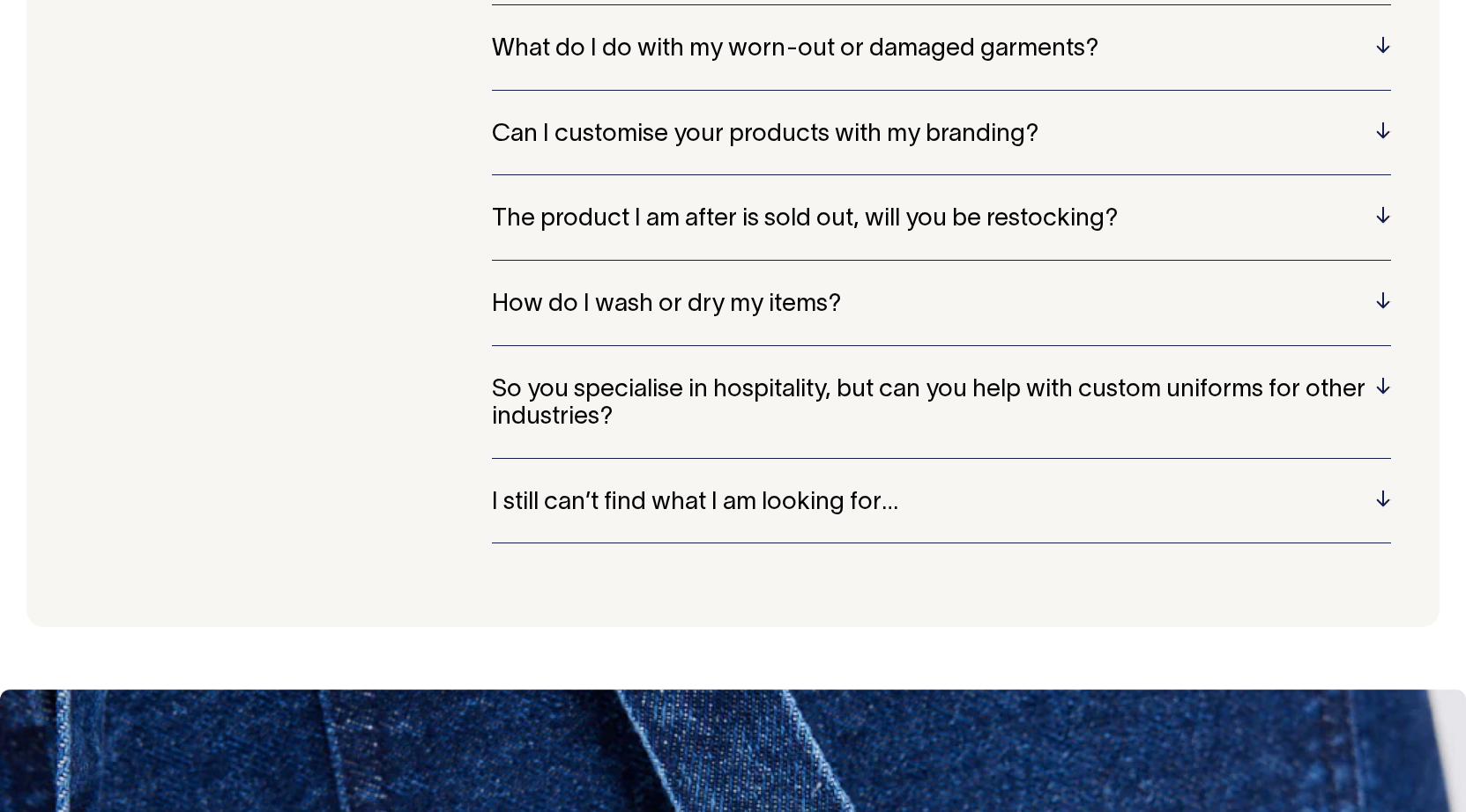
scroll to position [1227, 0]
click at [657, 326] on div "How do I wash or dry my items? Always follow the care label. Be nice to your ga…" at bounding box center [941, 319] width 899 height 54
click at [665, 314] on h5 "How do I wash or dry my items?" at bounding box center [941, 306] width 899 height 28
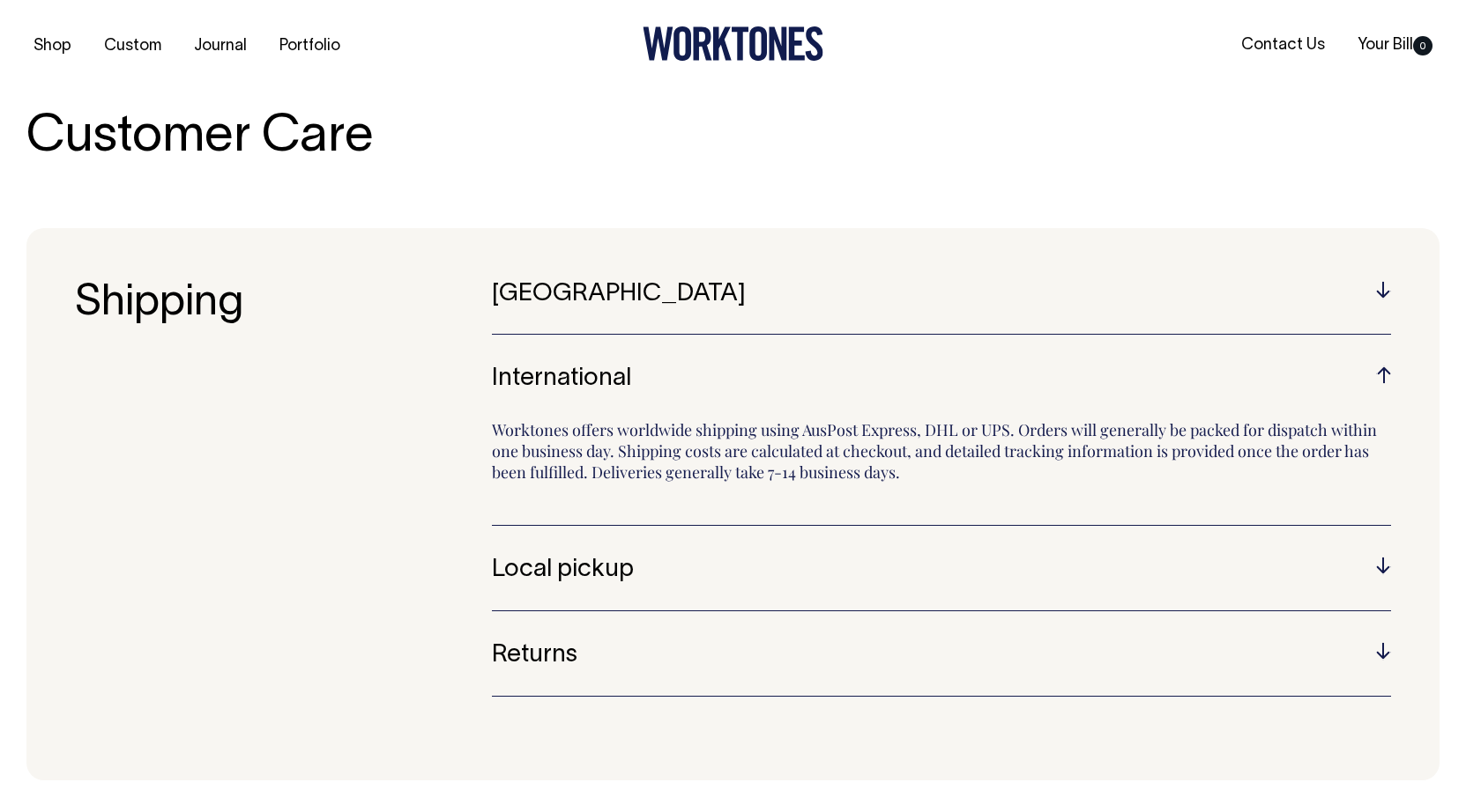
scroll to position [0, 0]
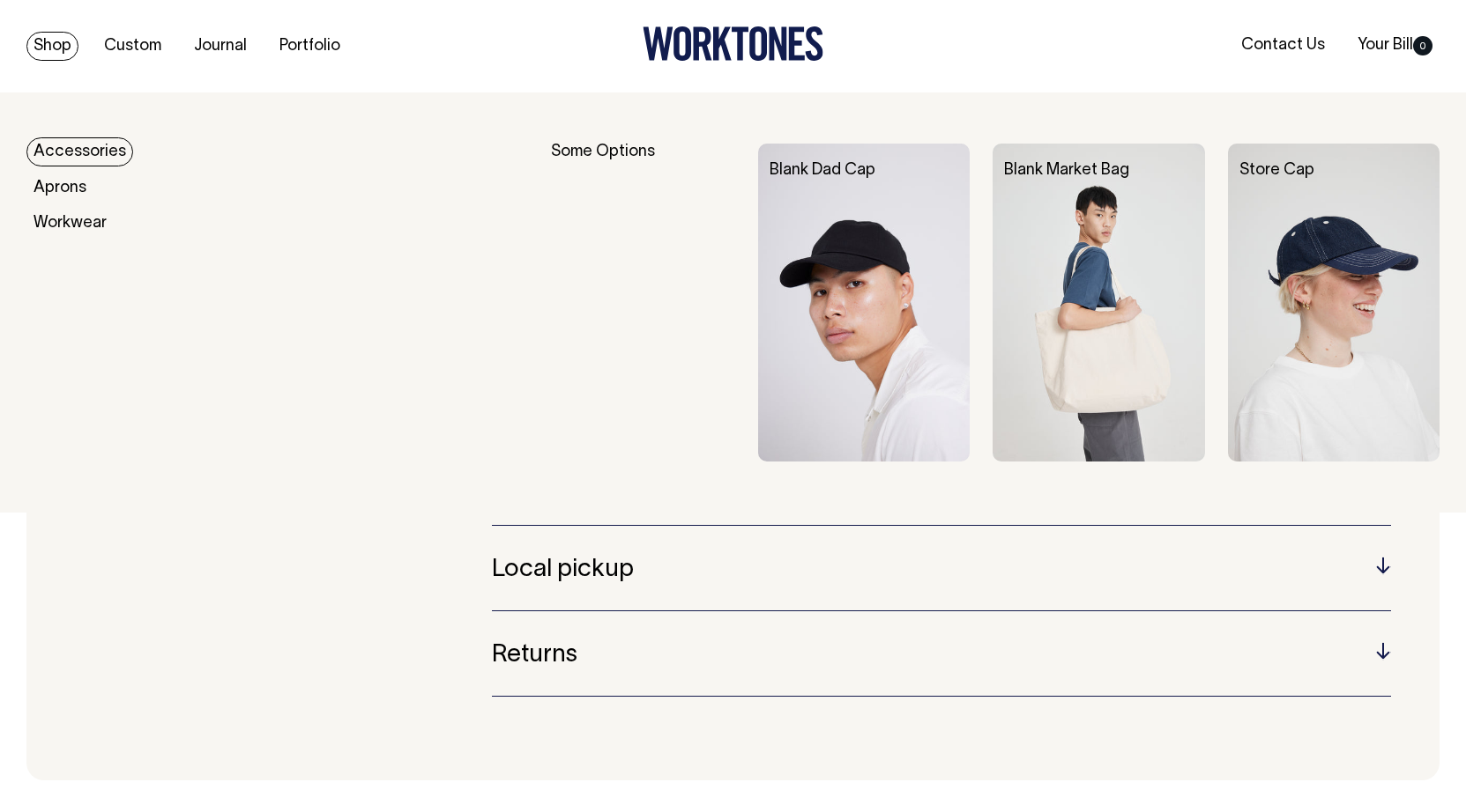
click at [54, 51] on link "Shop" at bounding box center [52, 46] width 52 height 29
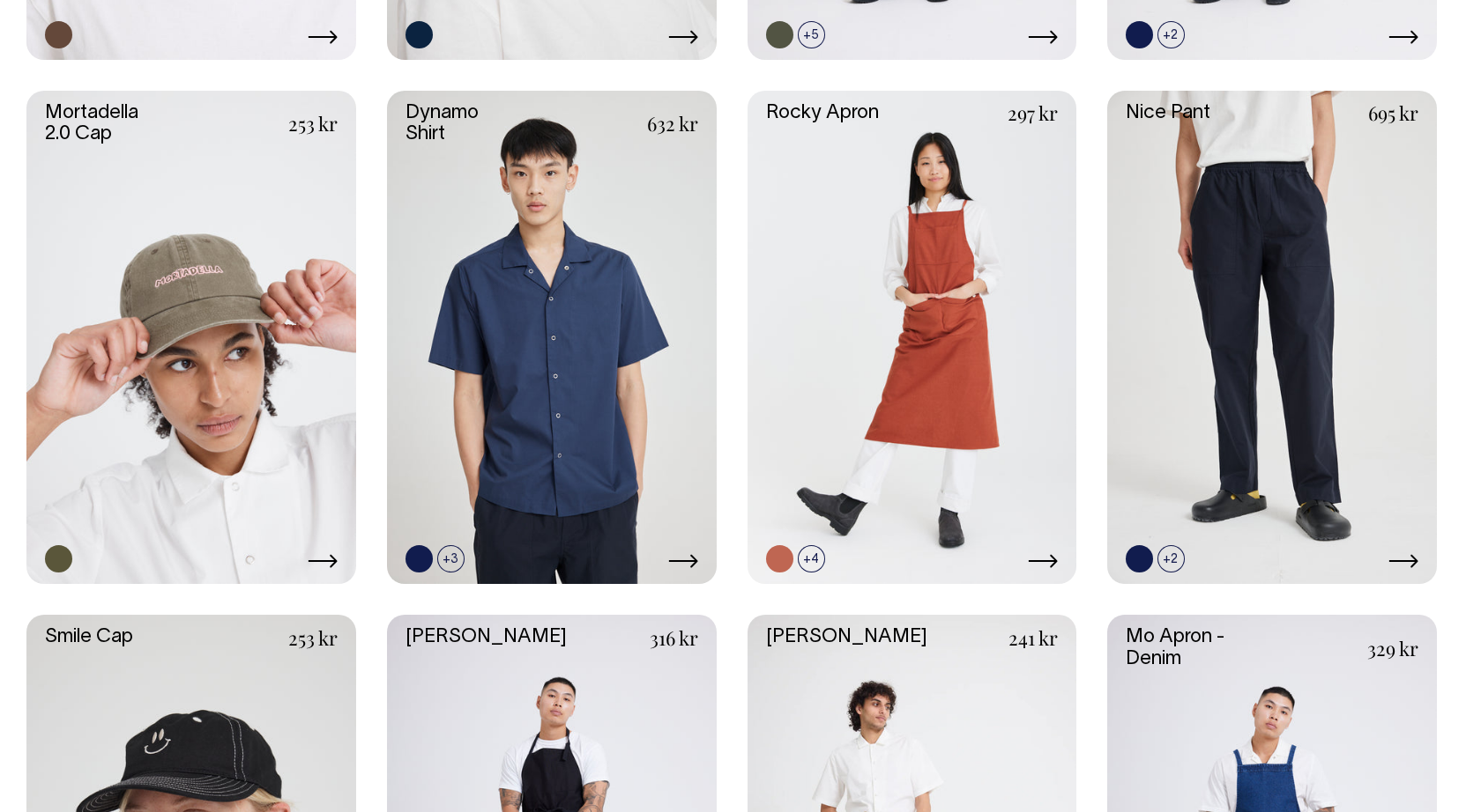
scroll to position [1479, 0]
click at [965, 342] on link at bounding box center [912, 338] width 330 height 494
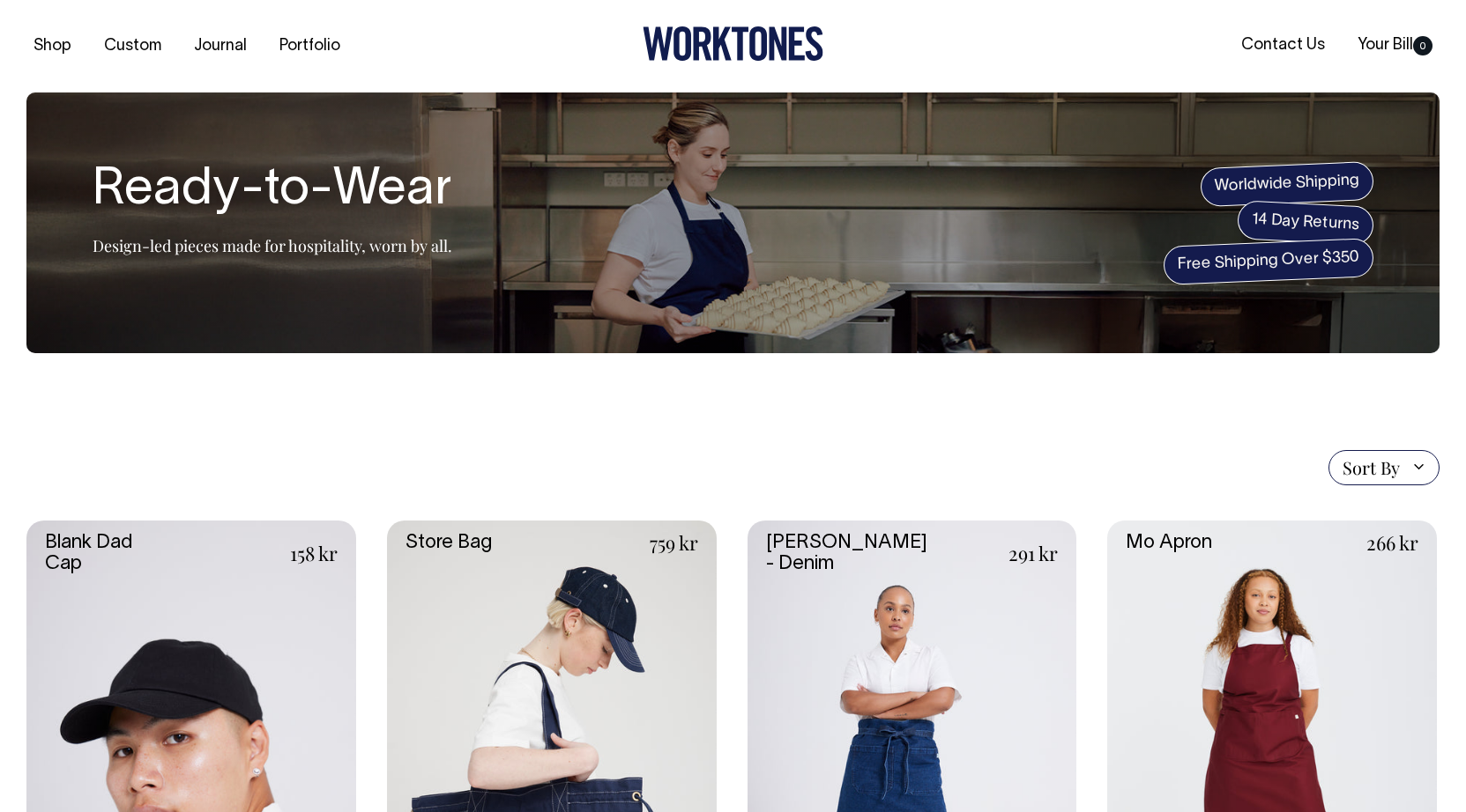
scroll to position [0, 0]
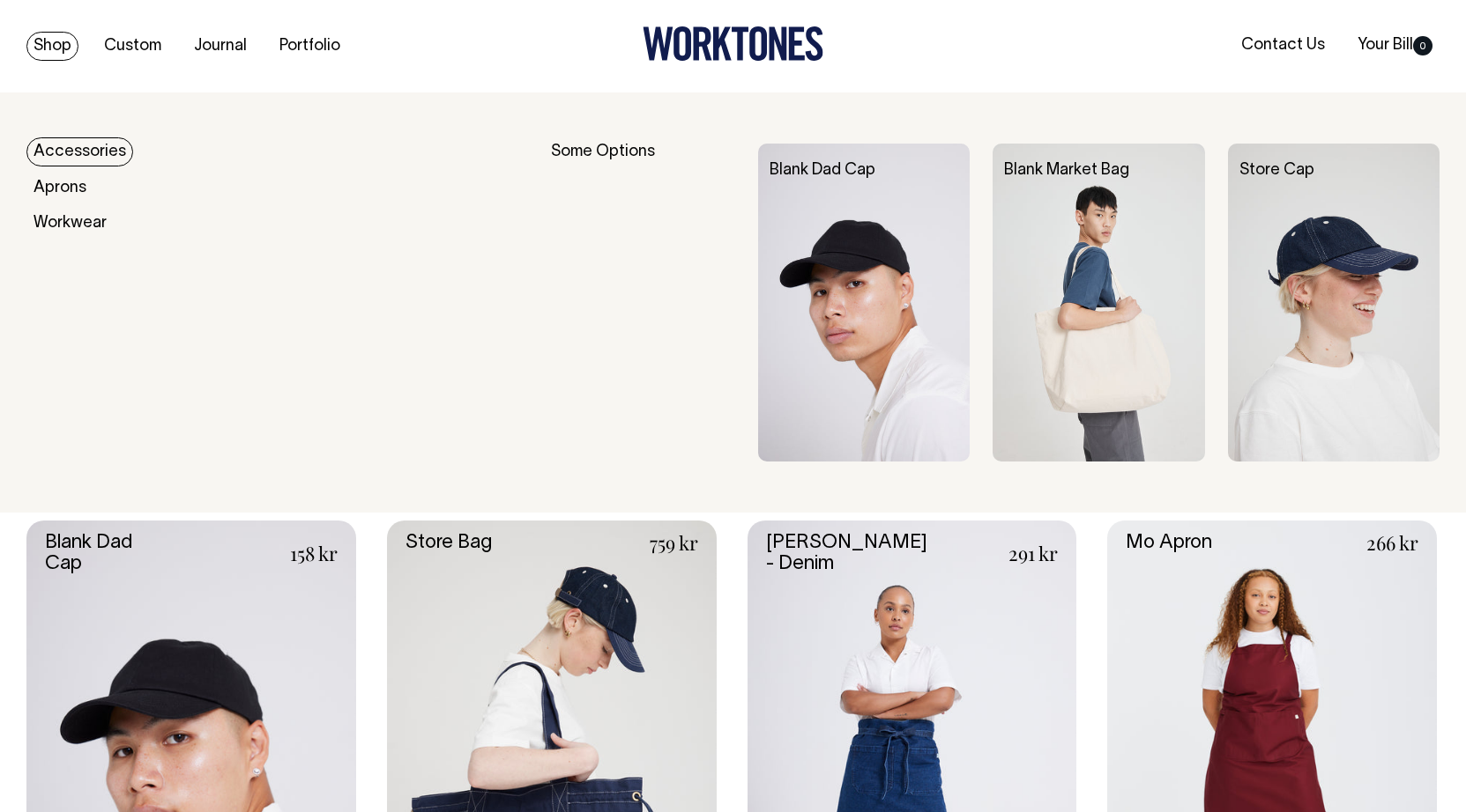
click at [43, 42] on link "Shop" at bounding box center [52, 46] width 52 height 29
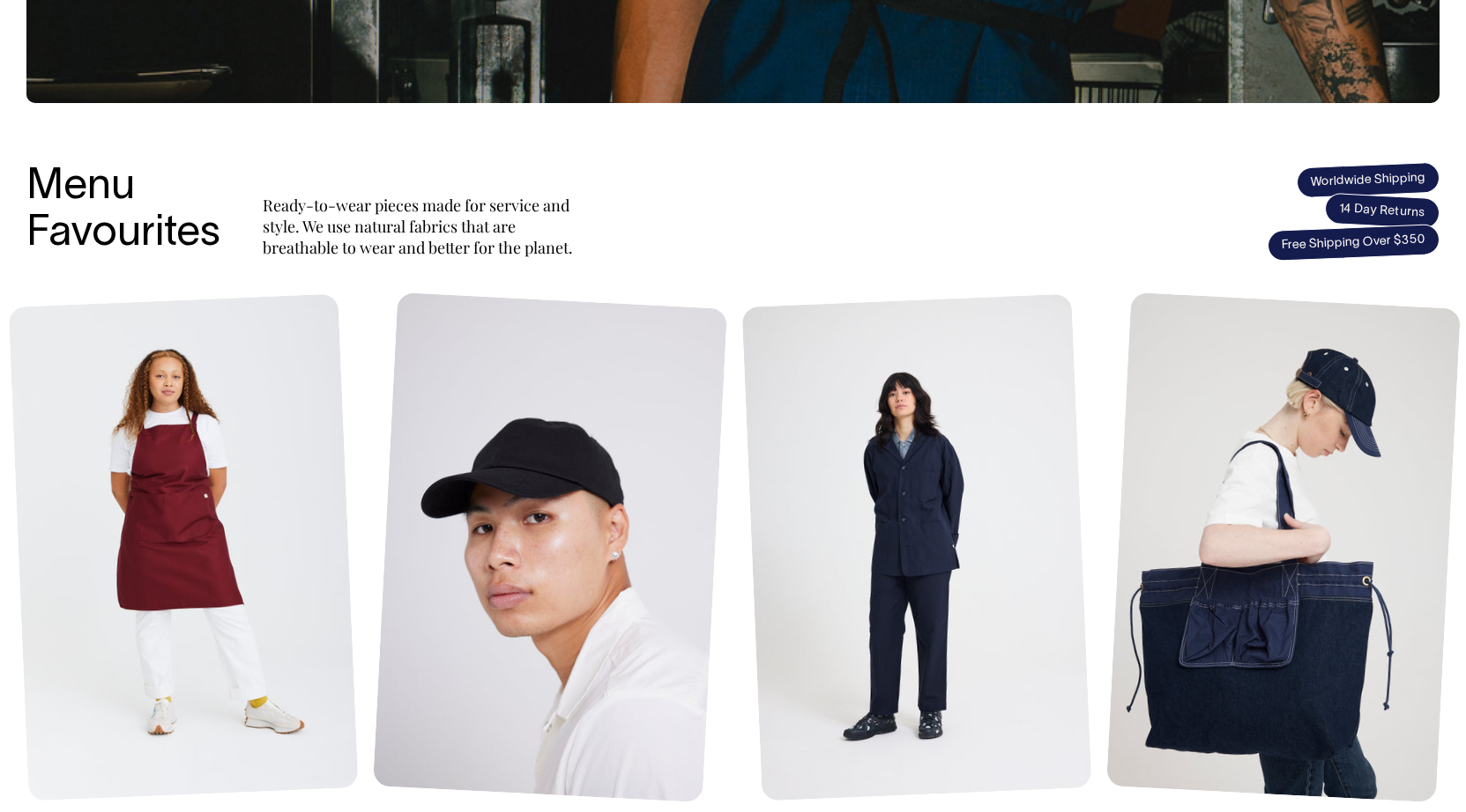
scroll to position [588, 0]
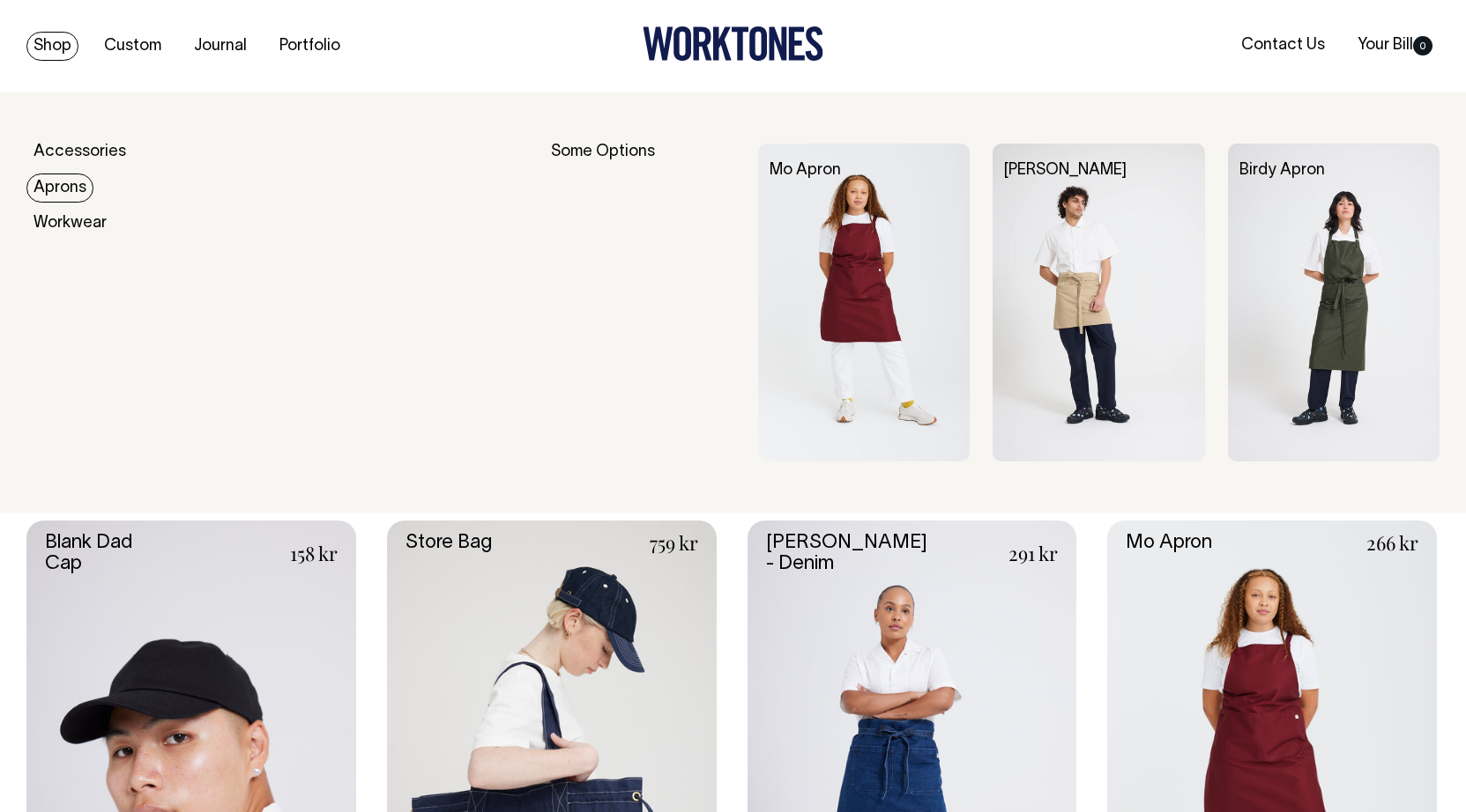
click at [59, 179] on link "Aprons" at bounding box center [60, 188] width 67 height 29
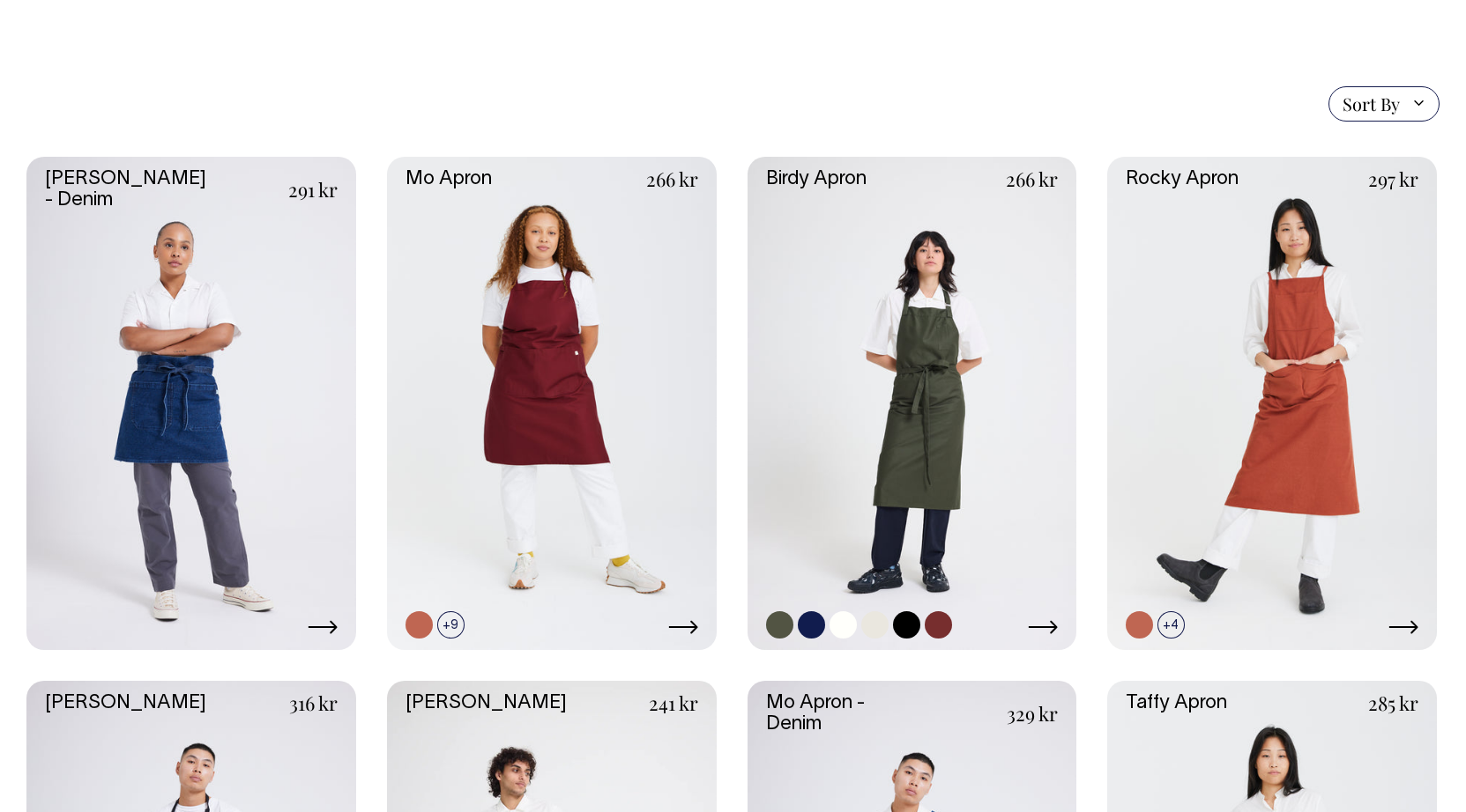
scroll to position [386, 0]
click at [936, 405] on link at bounding box center [912, 403] width 330 height 494
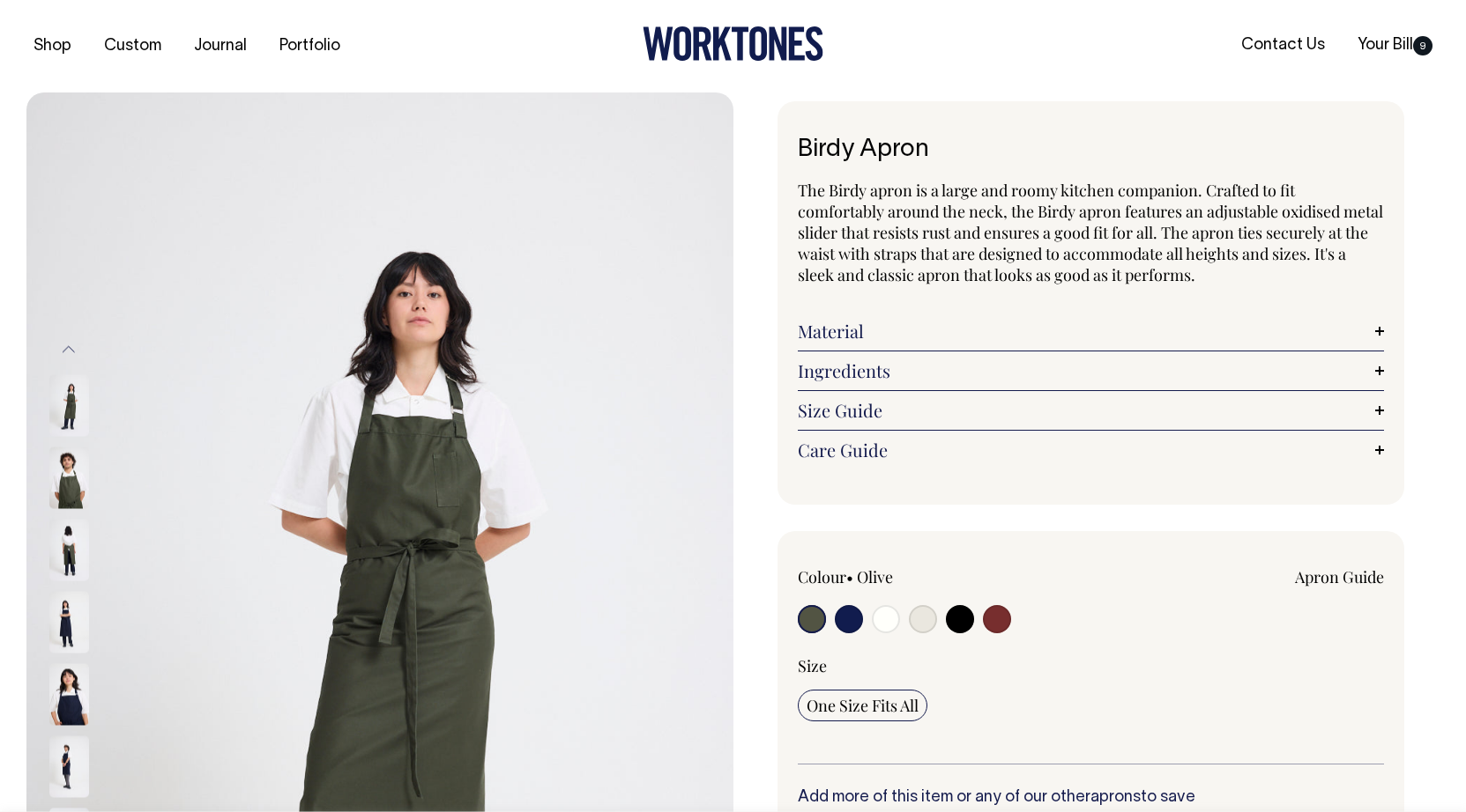
click at [66, 550] on img at bounding box center [69, 550] width 40 height 62
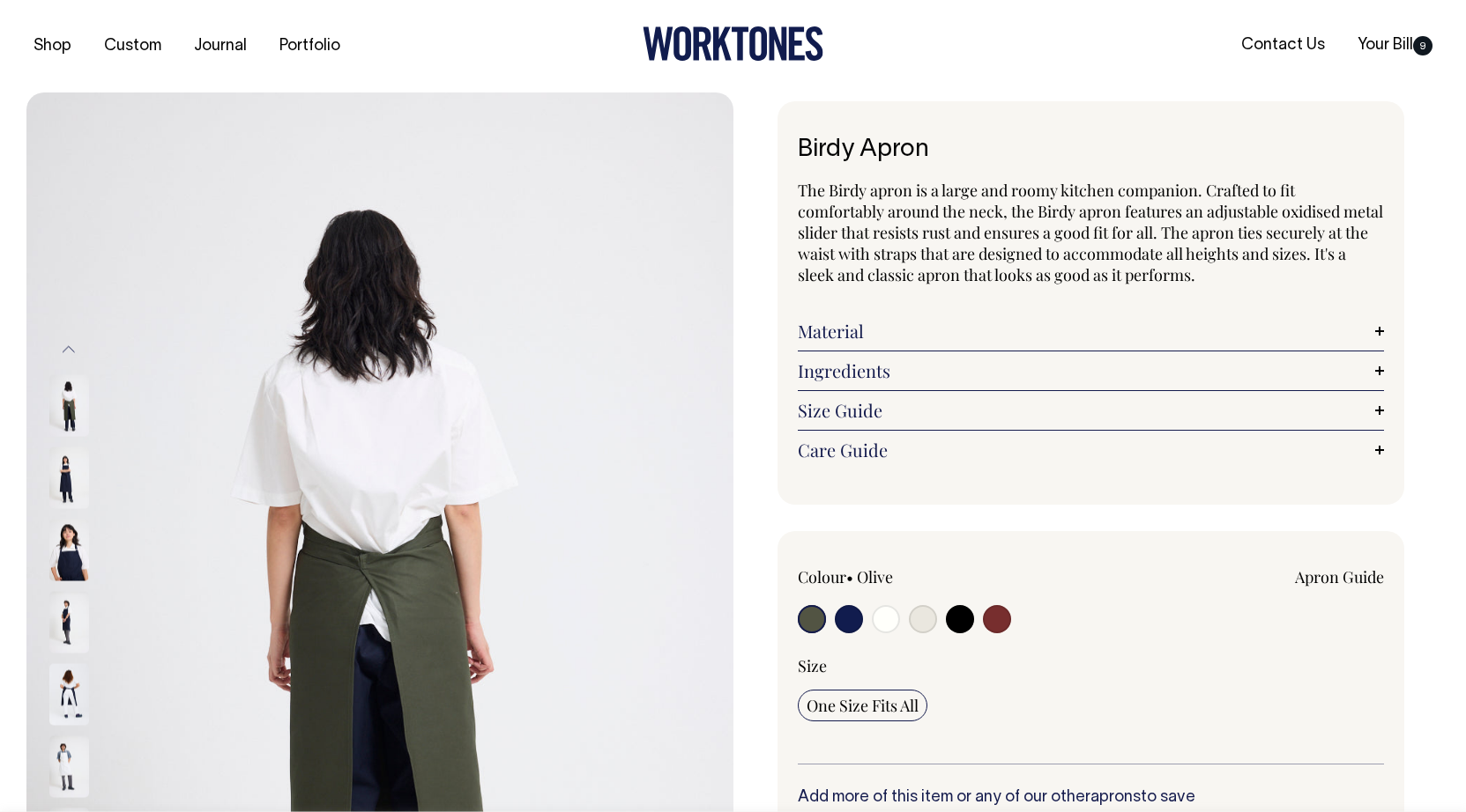
click at [67, 608] on img at bounding box center [69, 622] width 40 height 62
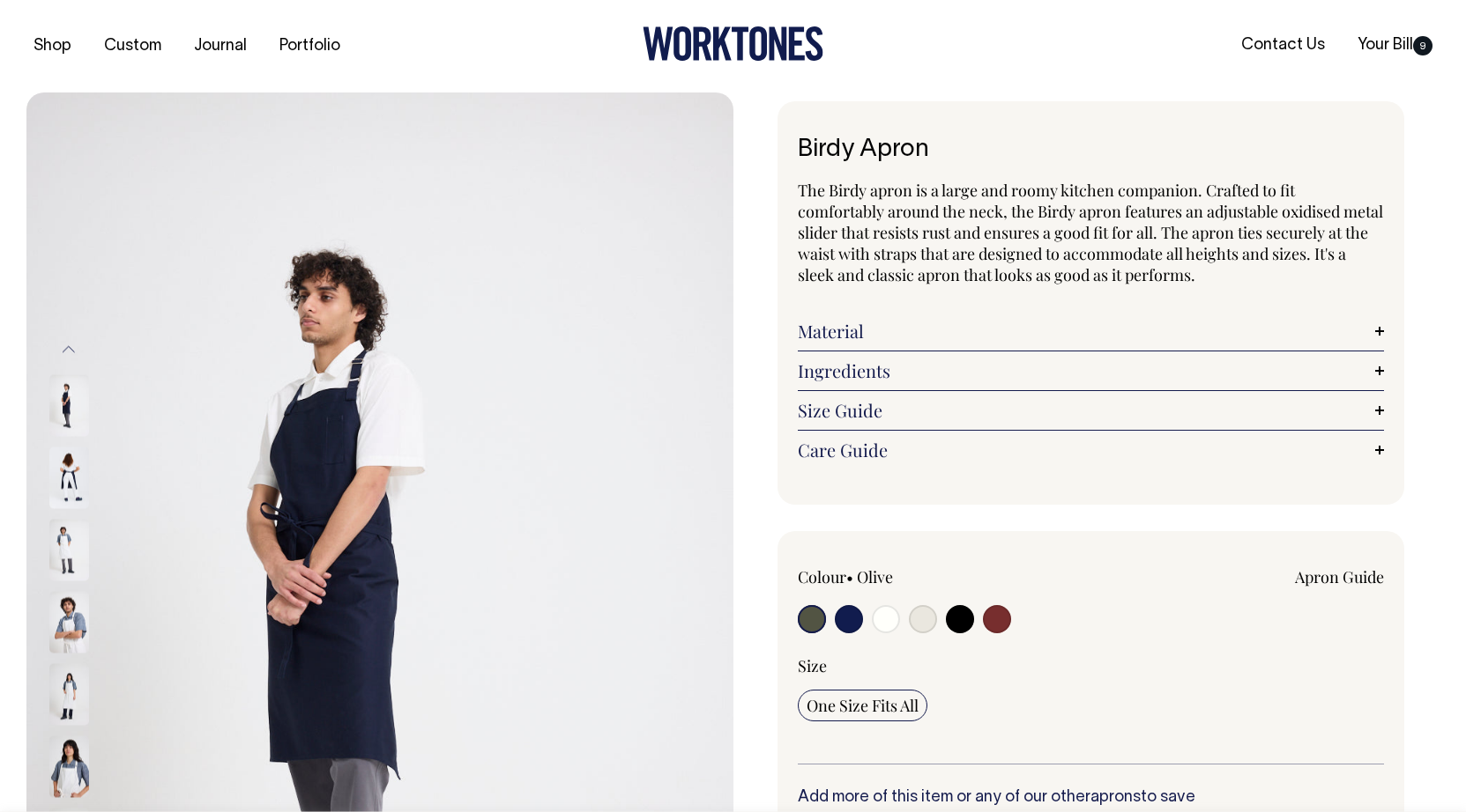
click at [1003, 613] on input "radio" at bounding box center [997, 620] width 29 height 29
radio input "true"
select select "Burgundy"
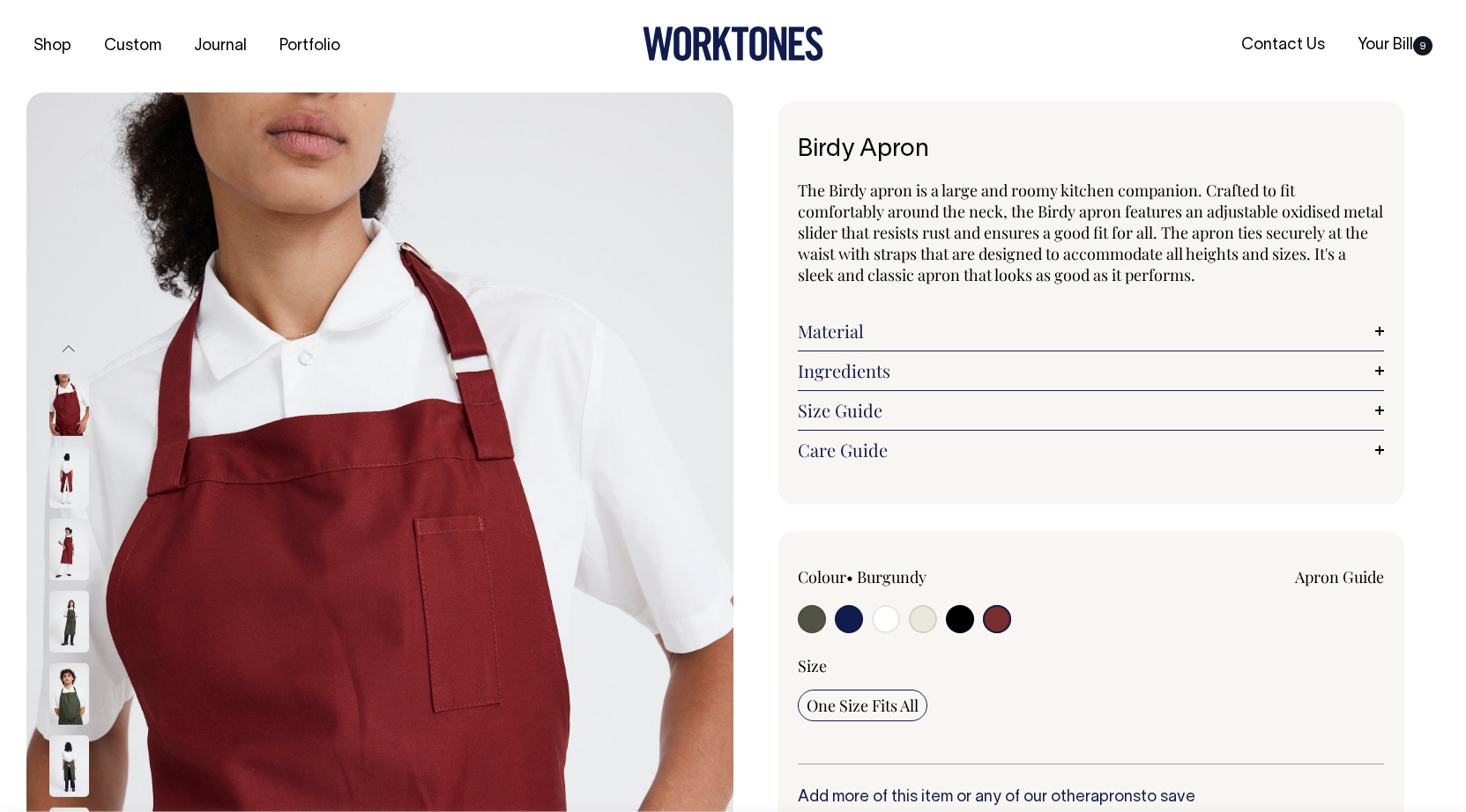
click at [861, 621] on input "radio" at bounding box center [850, 620] width 29 height 29
radio input "true"
select select "Dark Navy"
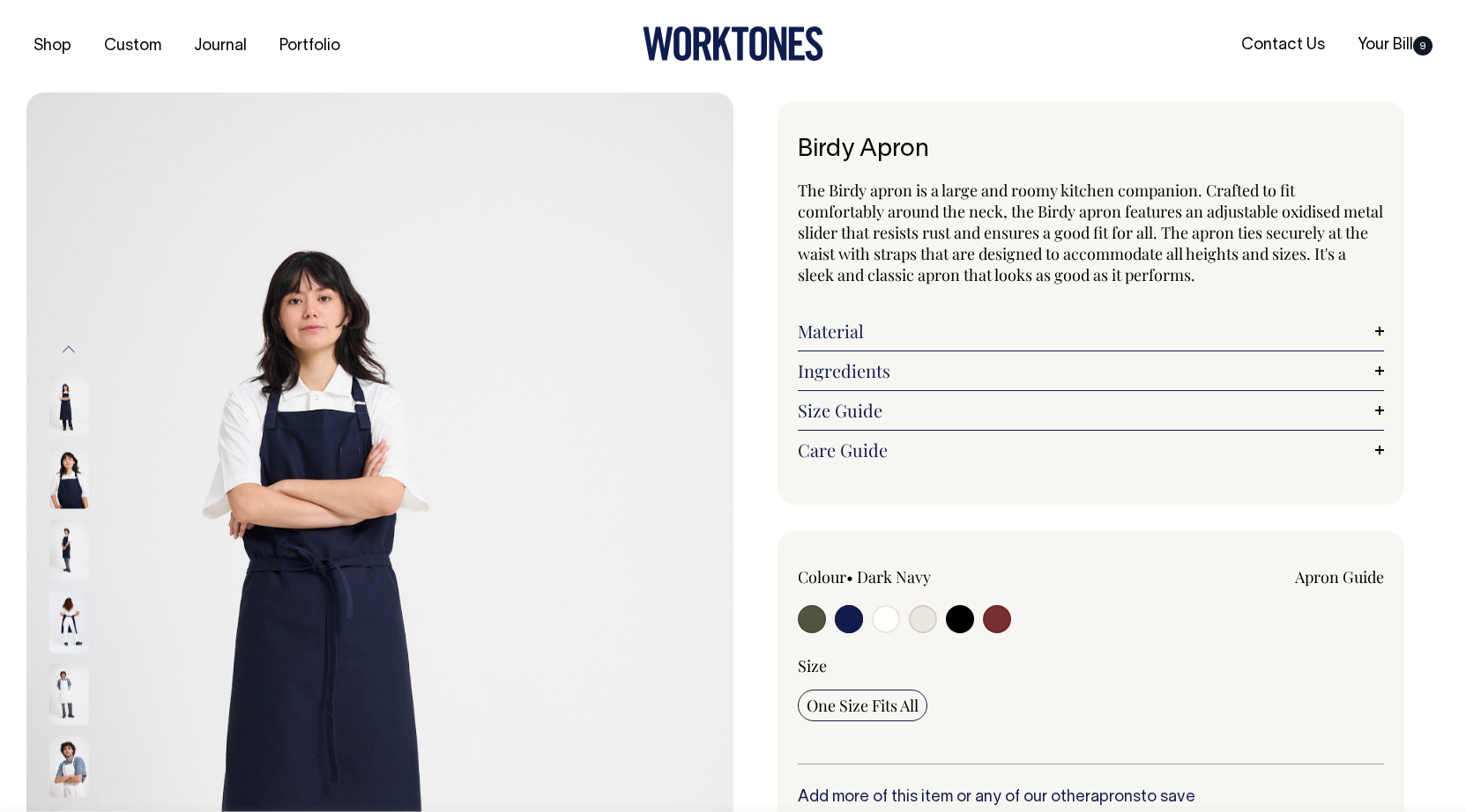
click at [888, 624] on input "radio" at bounding box center [886, 620] width 29 height 29
radio input "true"
select select "Off-White"
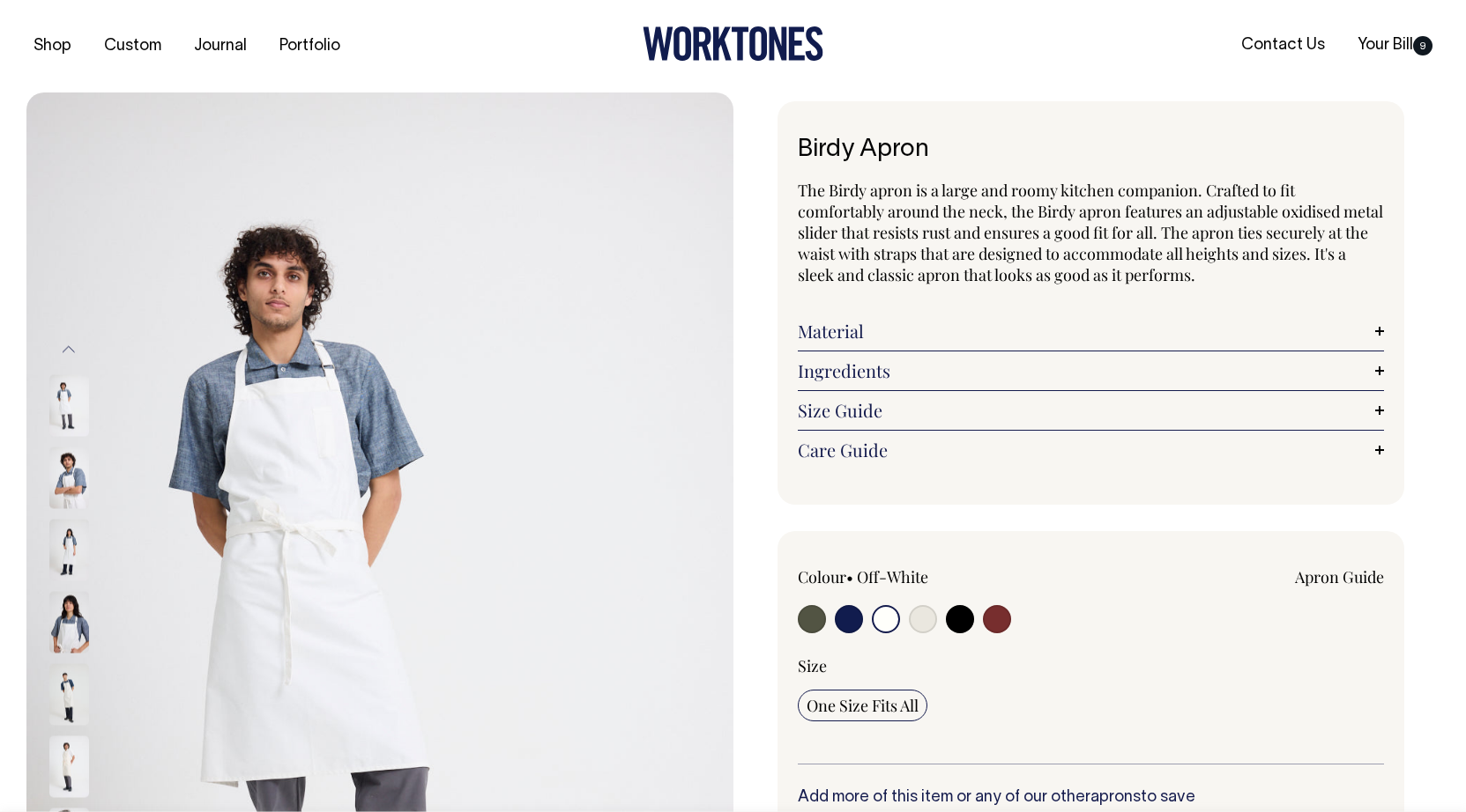
click at [926, 625] on input "radio" at bounding box center [923, 620] width 29 height 29
radio input "true"
select select "Natural"
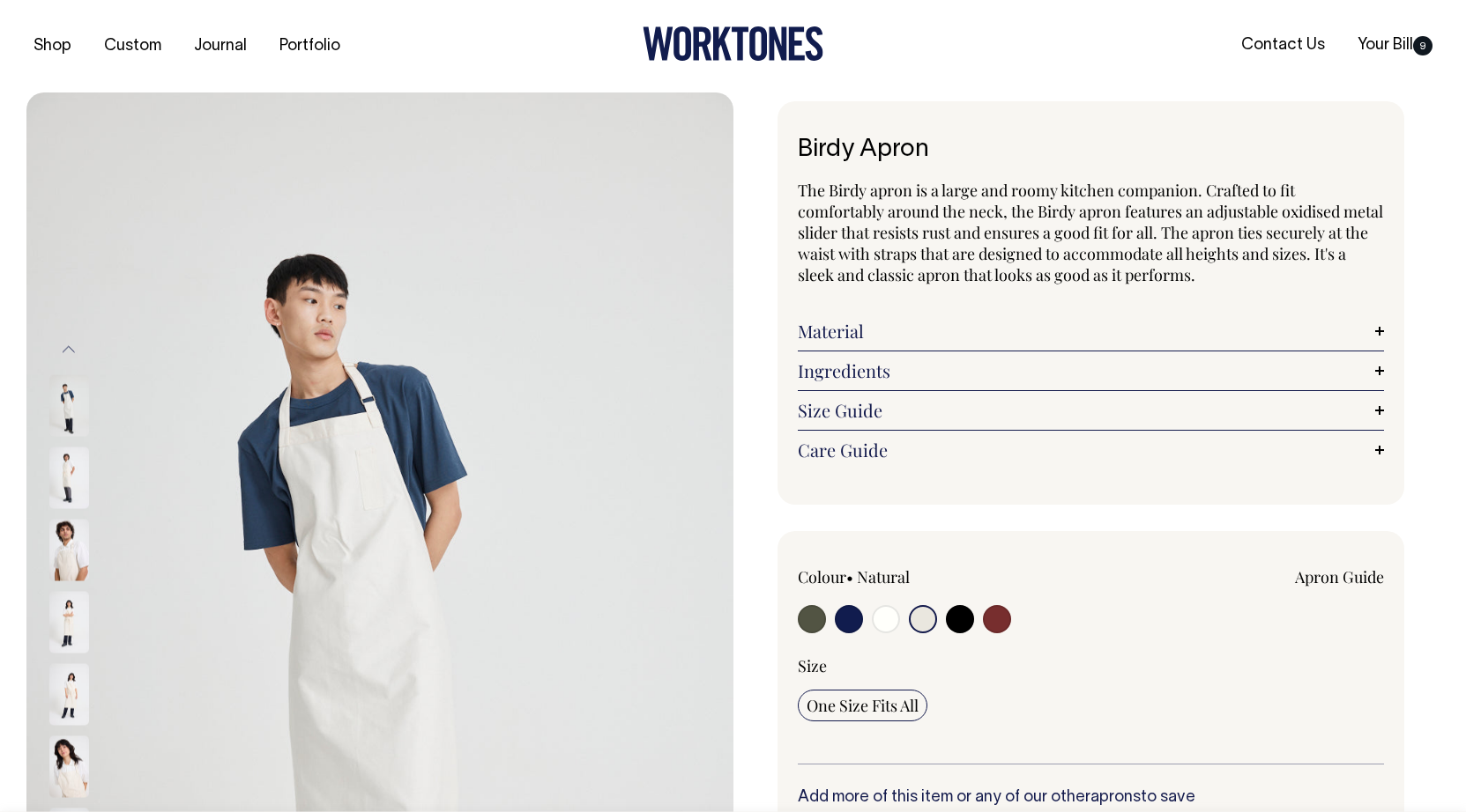
click at [813, 623] on input "radio" at bounding box center [812, 620] width 29 height 29
radio input "true"
select select "Olive"
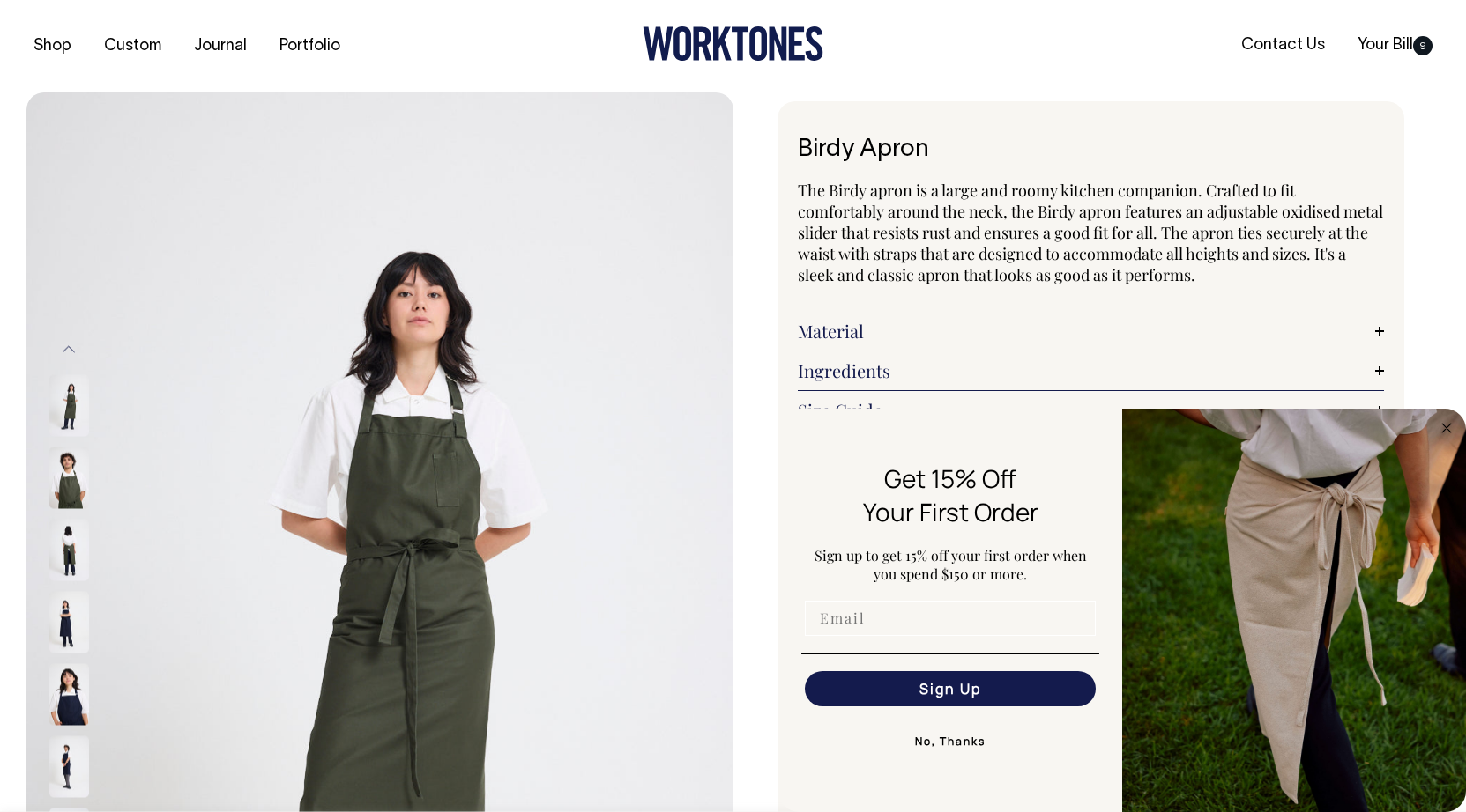
click at [888, 632] on input "Email" at bounding box center [950, 618] width 291 height 35
type input "[EMAIL_ADDRESS][DOMAIN_NAME]"
click at [958, 692] on button "Sign Up" at bounding box center [950, 688] width 291 height 35
